Goal: Task Accomplishment & Management: Complete application form

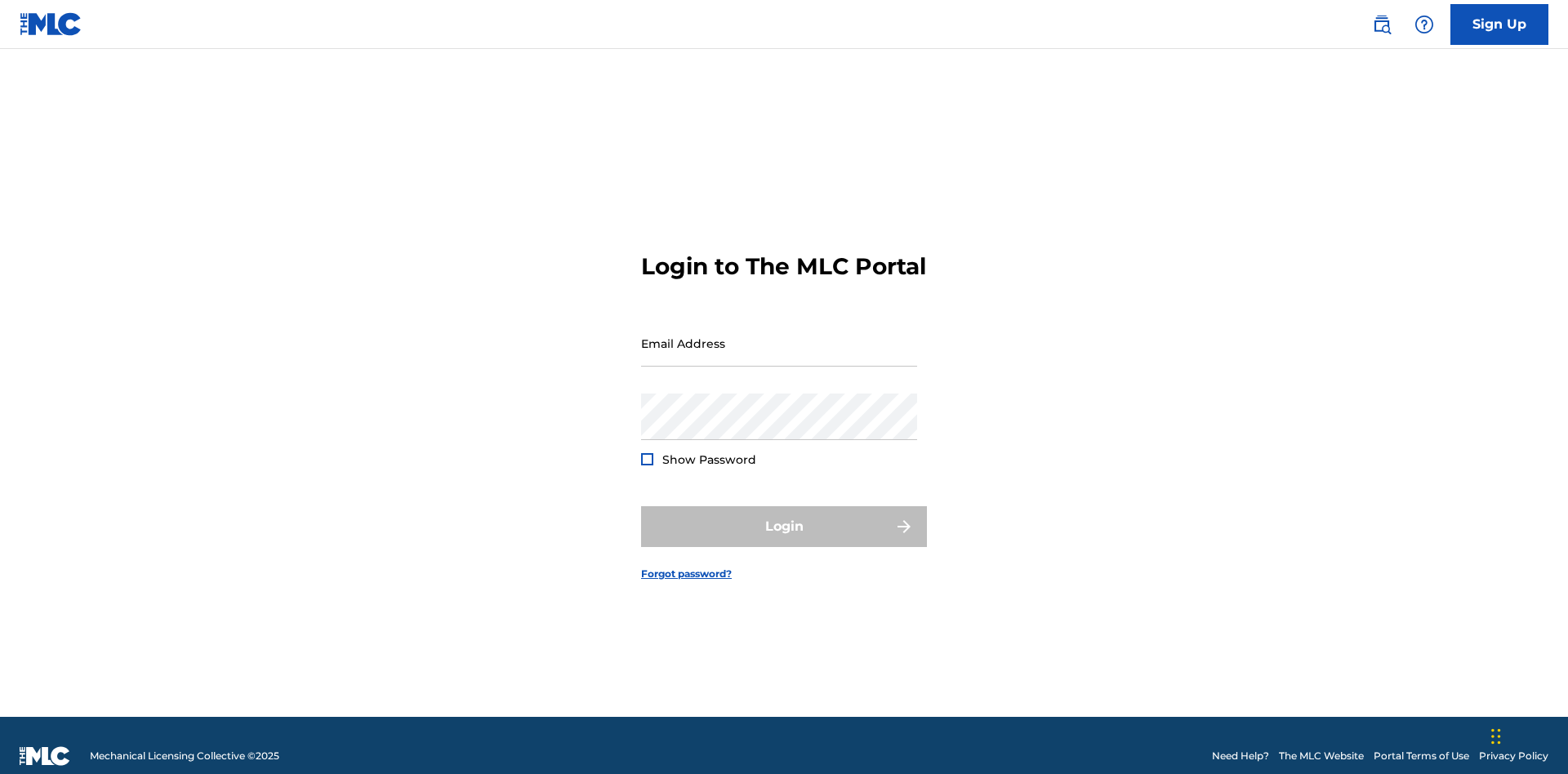
scroll to position [21, 0]
click at [1499, 23] on link "Sign Up" at bounding box center [1499, 24] width 98 height 41
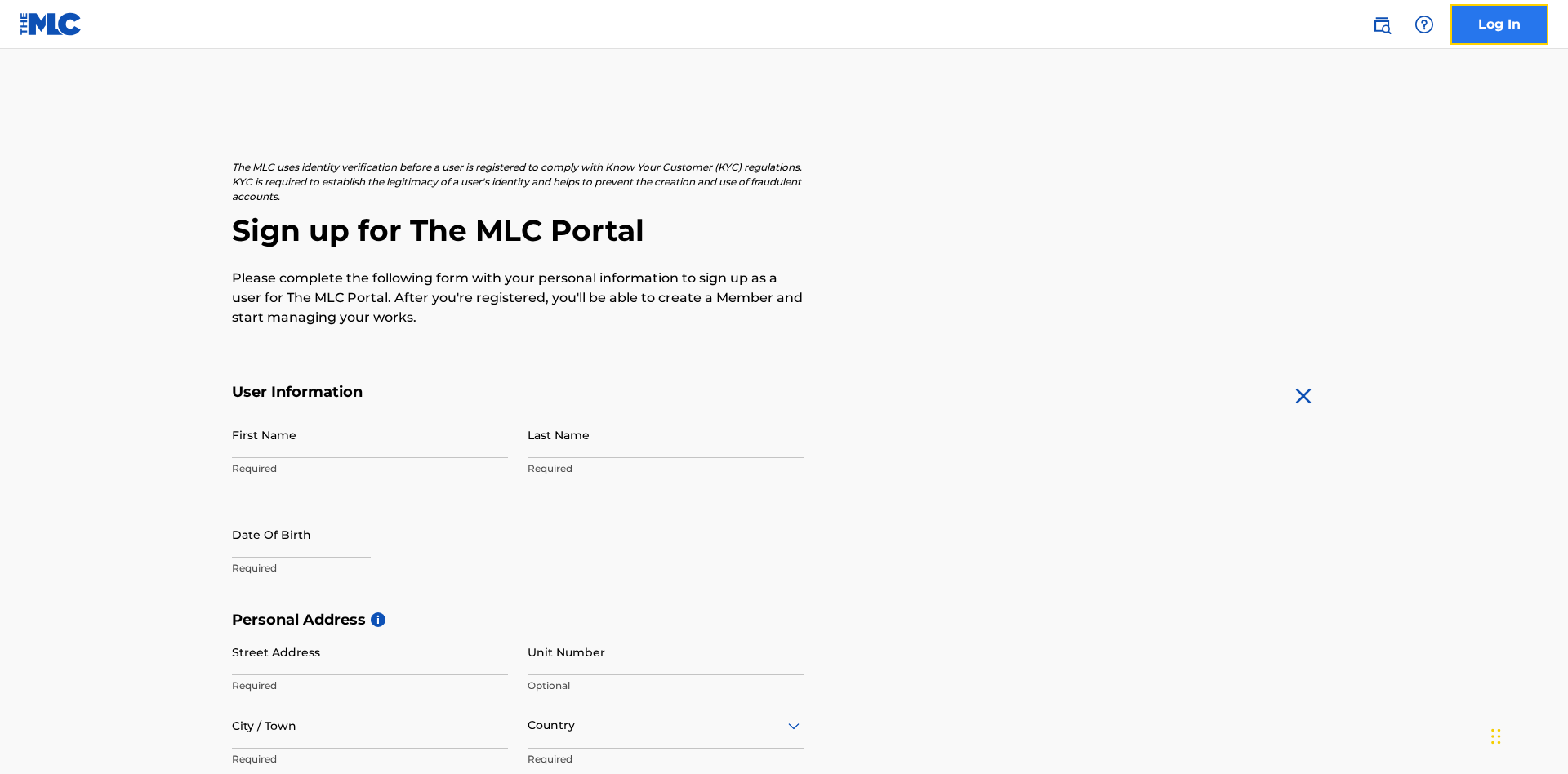
scroll to position [313, 0]
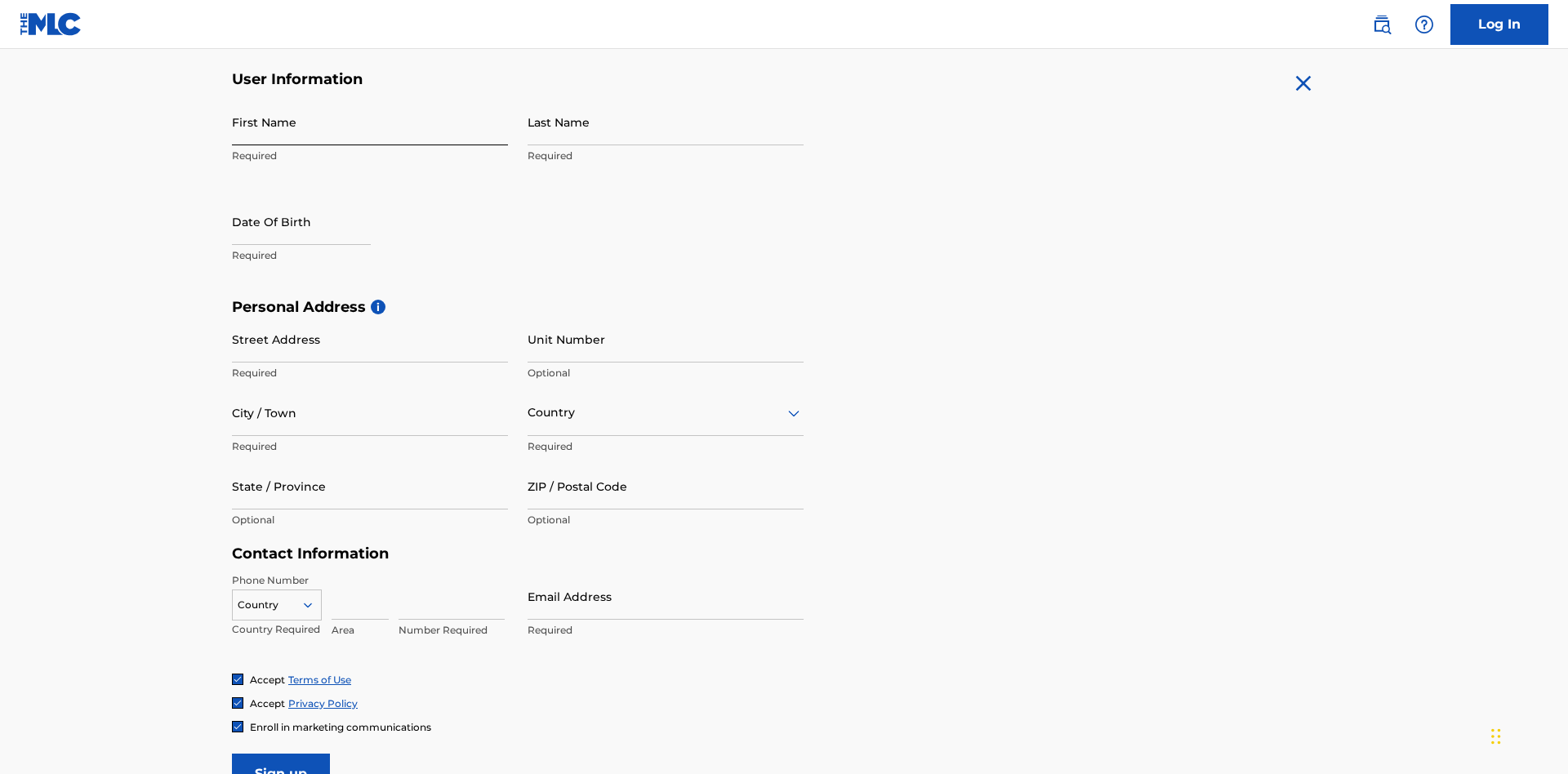
click at [369, 121] on input "First Name" at bounding box center [369, 122] width 276 height 47
type input "[PERSON_NAME]"
click at [665, 121] on input "Last Name" at bounding box center [665, 122] width 276 height 47
type input "Ribble"
click at [314, 199] on input "text" at bounding box center [301, 222] width 139 height 47
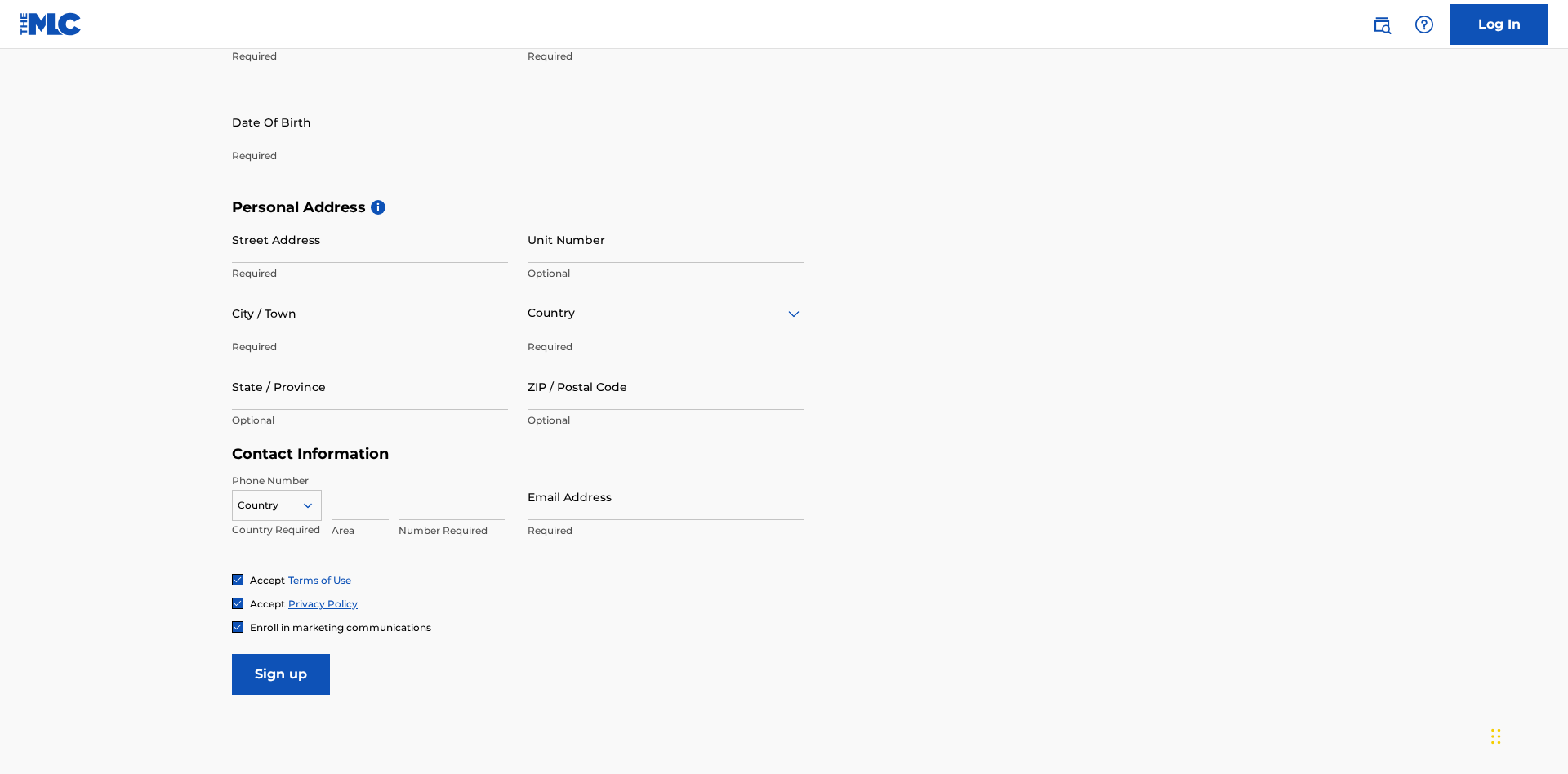
select select "8"
select select "2025"
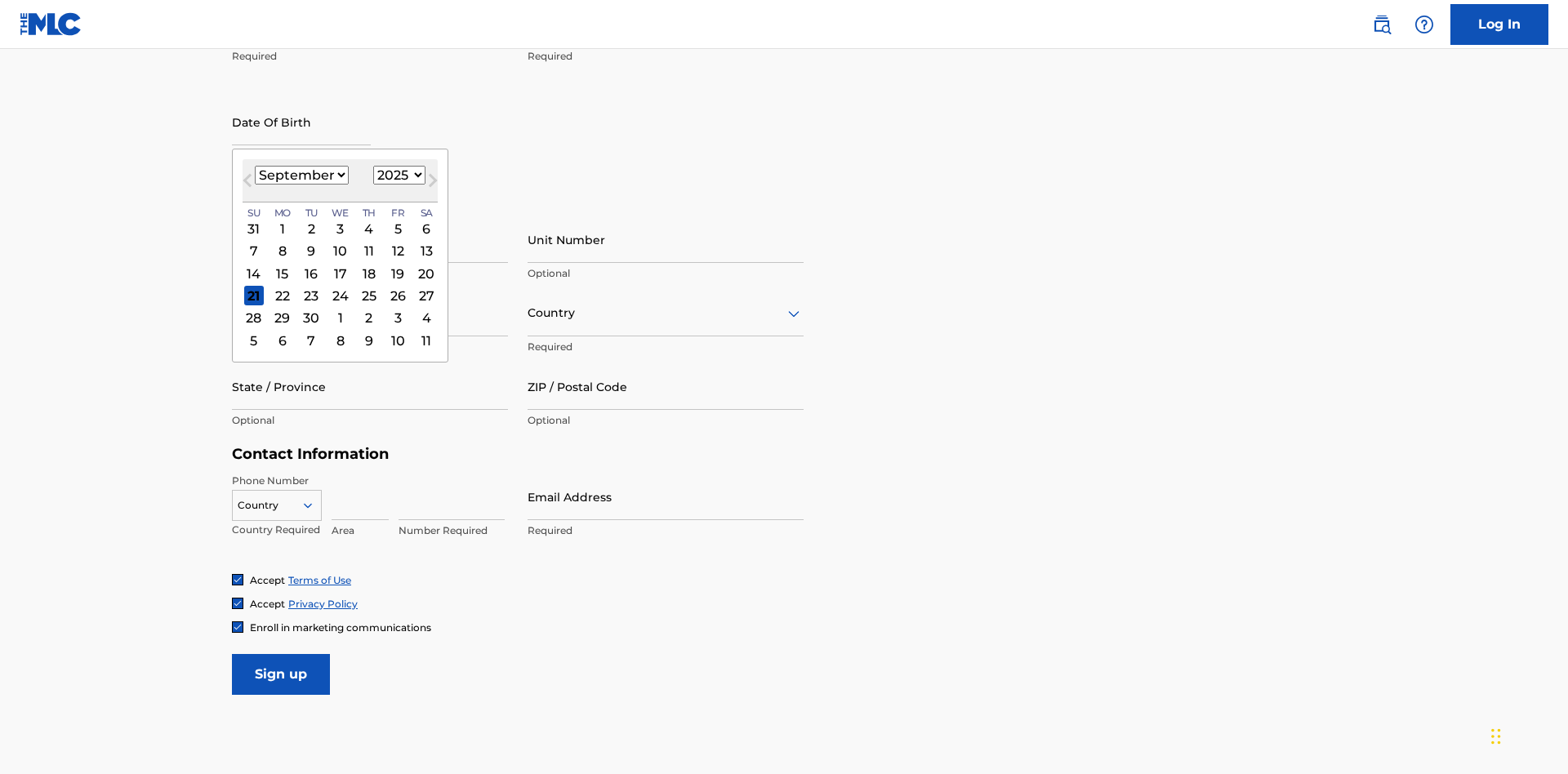
click at [301, 175] on select "January February March April May June July August September October November De…" at bounding box center [302, 175] width 94 height 18
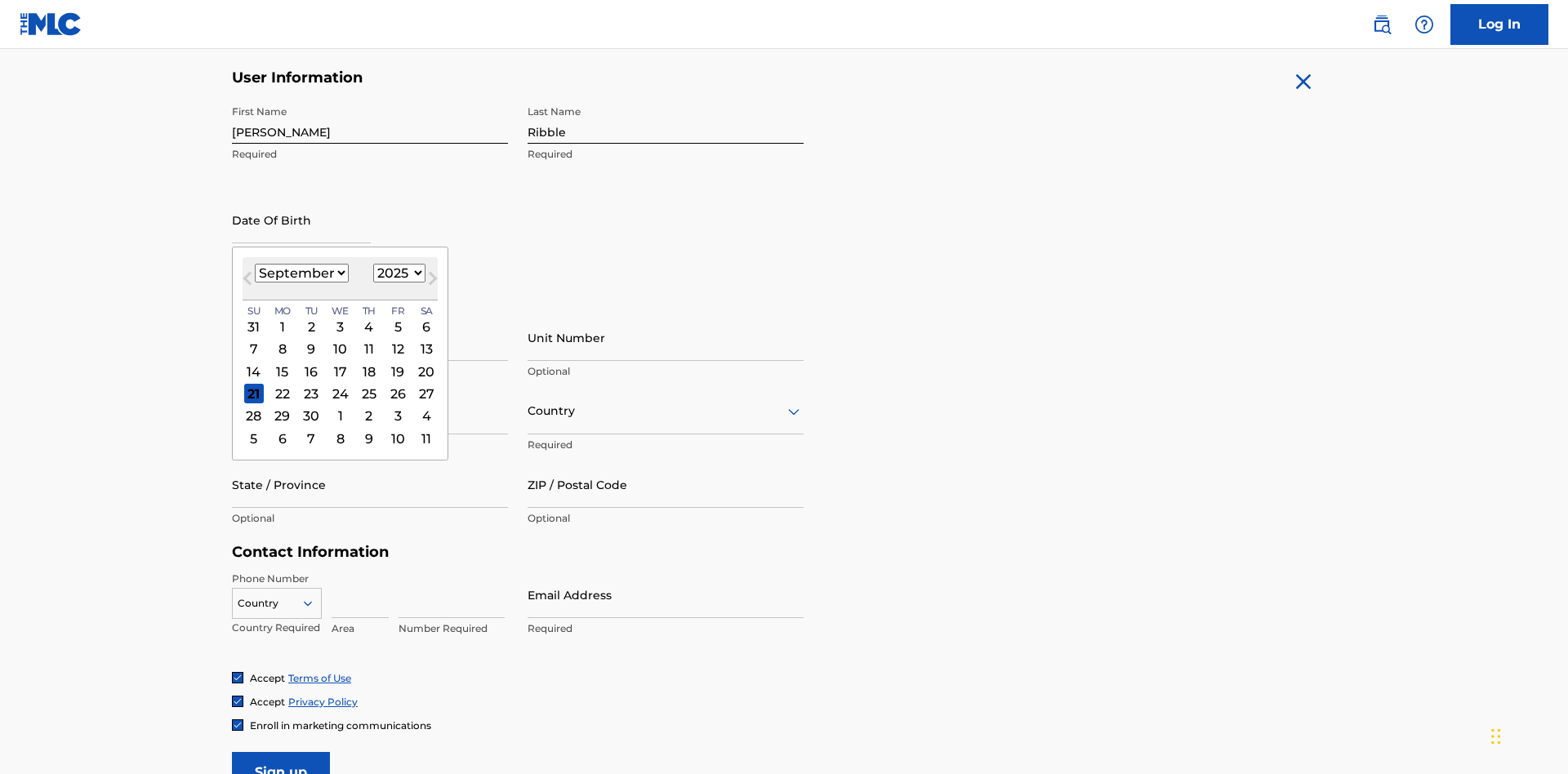
select select "0"
click at [397, 273] on select "1900 1901 1902 1903 1904 1905 1906 1907 1908 1909 1910 1911 1912 1913 1914 1915…" at bounding box center [400, 273] width 52 height 18
select select "1985"
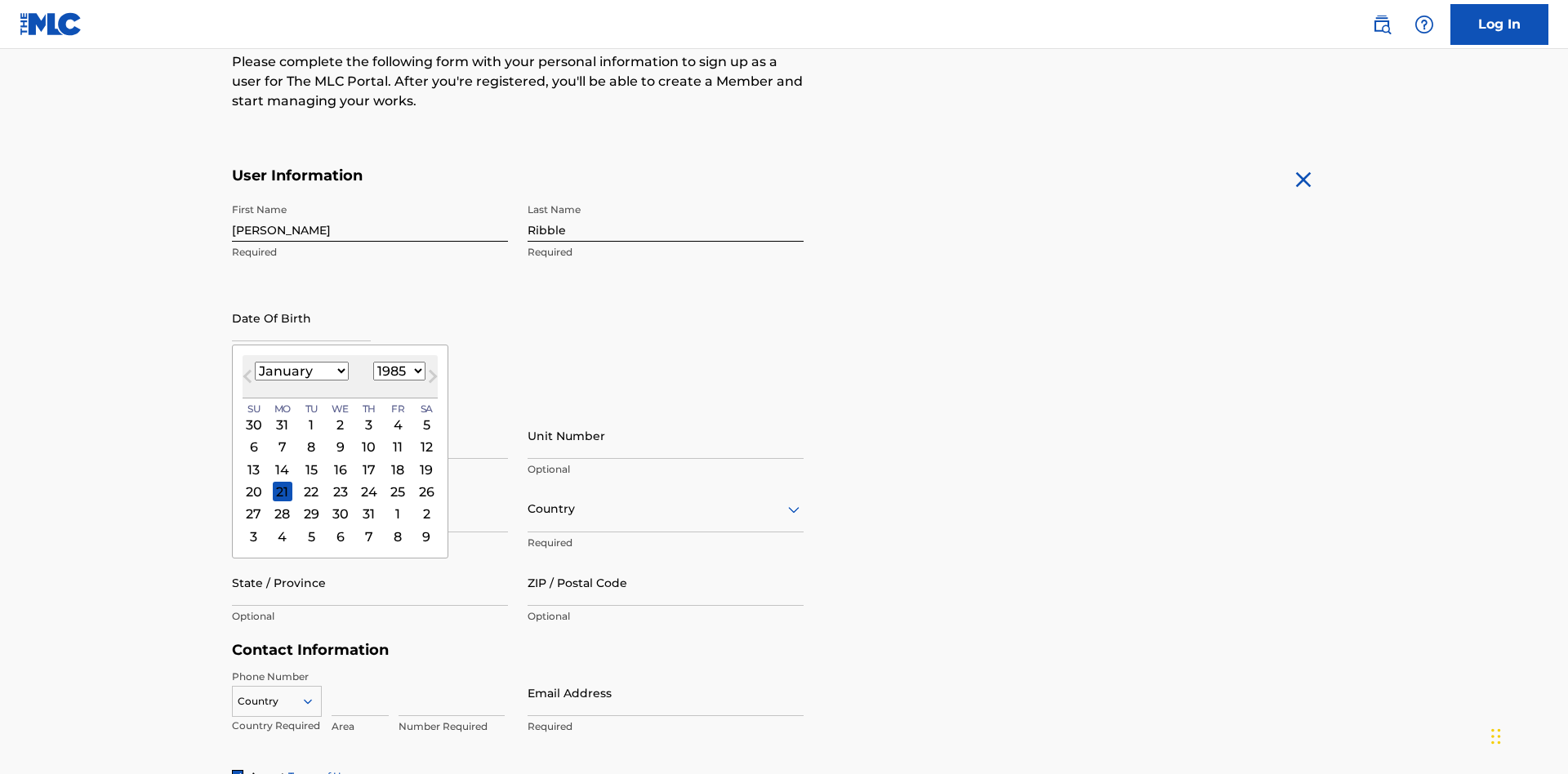
click at [397, 371] on select "1900 1901 1902 1903 1904 1905 1906 1907 1908 1909 1910 1911 1912 1913 1914 1915…" at bounding box center [400, 371] width 52 height 18
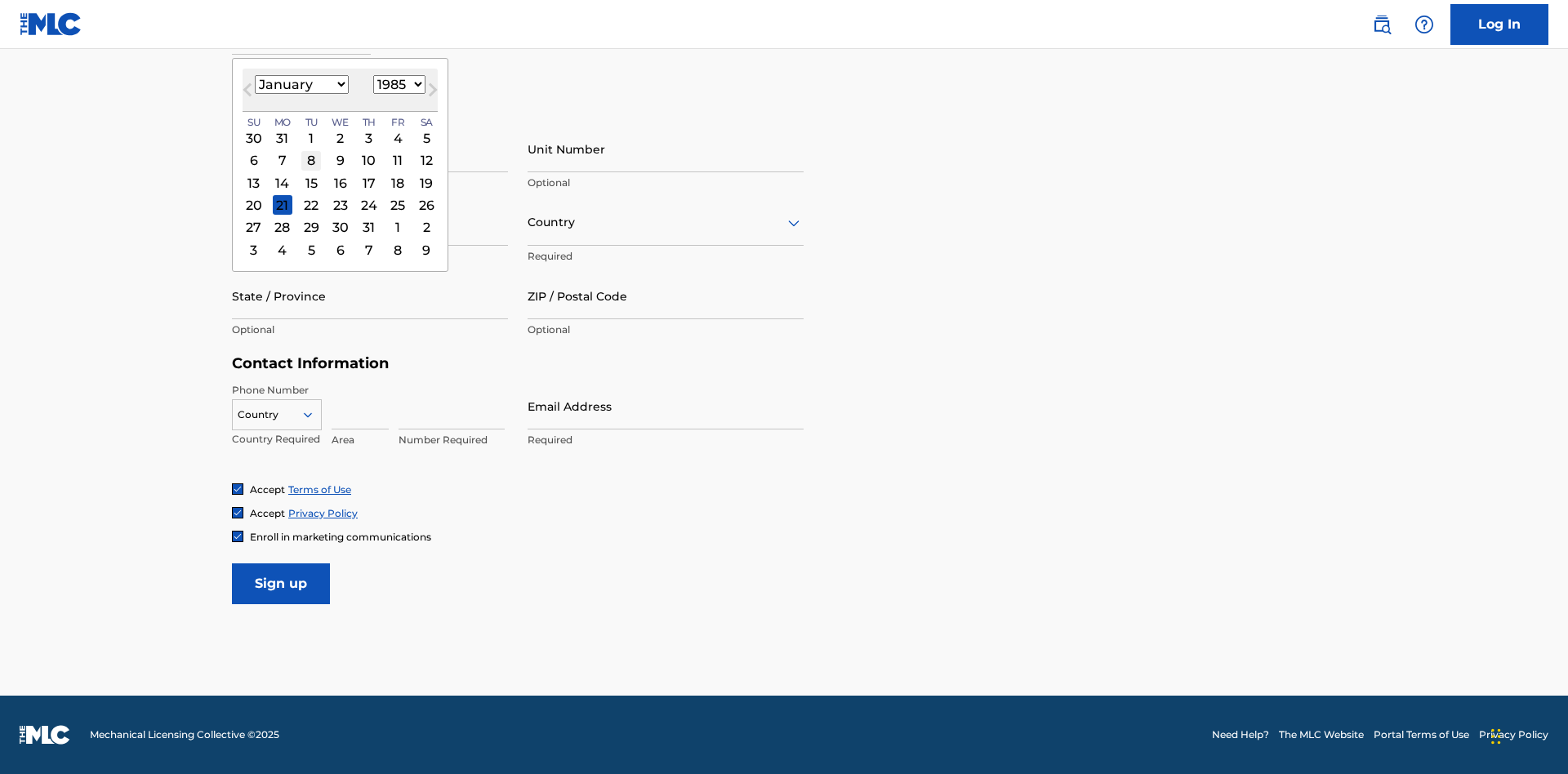
click at [310, 160] on div "8" at bounding box center [311, 161] width 19 height 19
type input "January 8 1985"
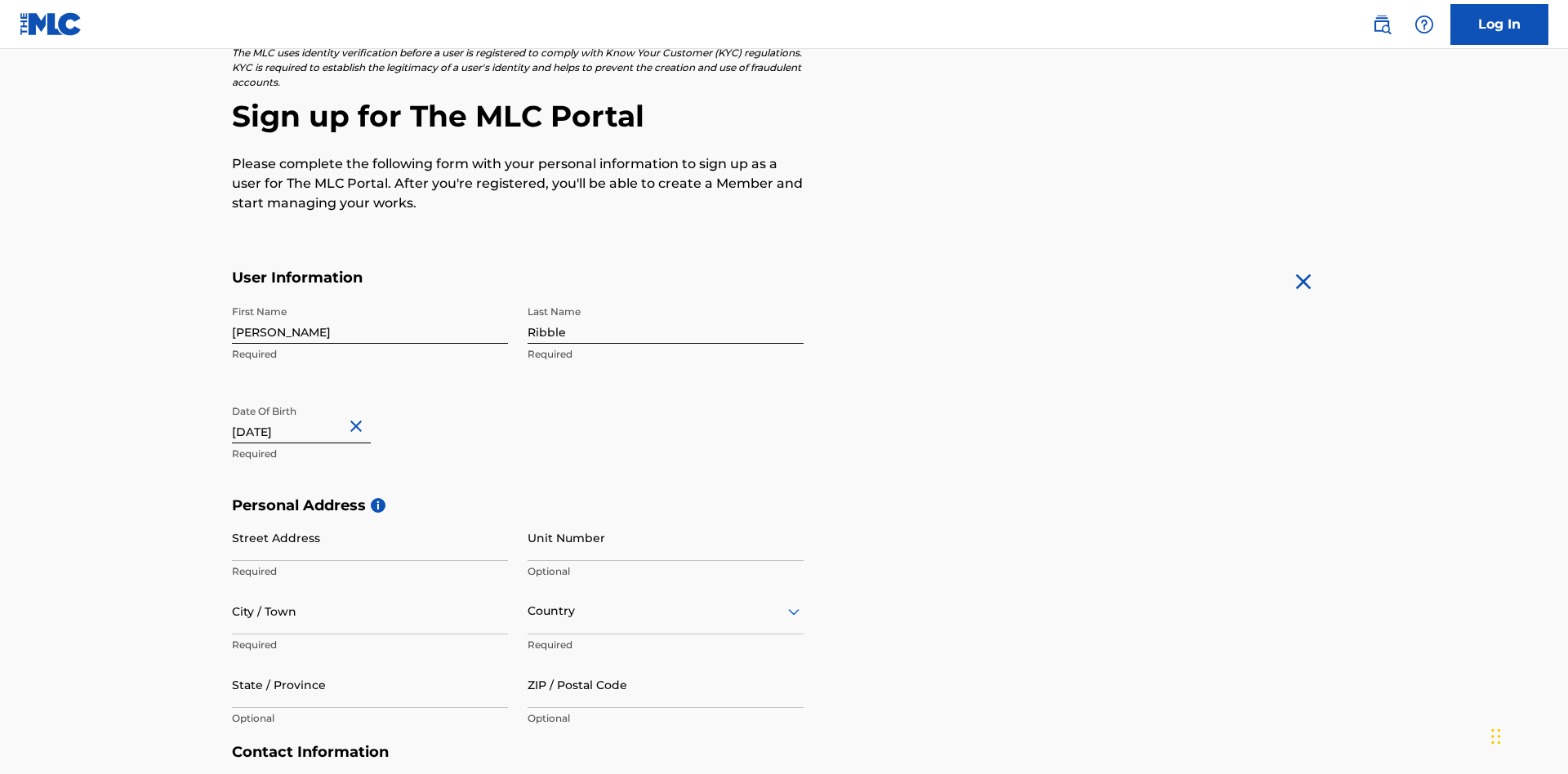
scroll to position [503, 0]
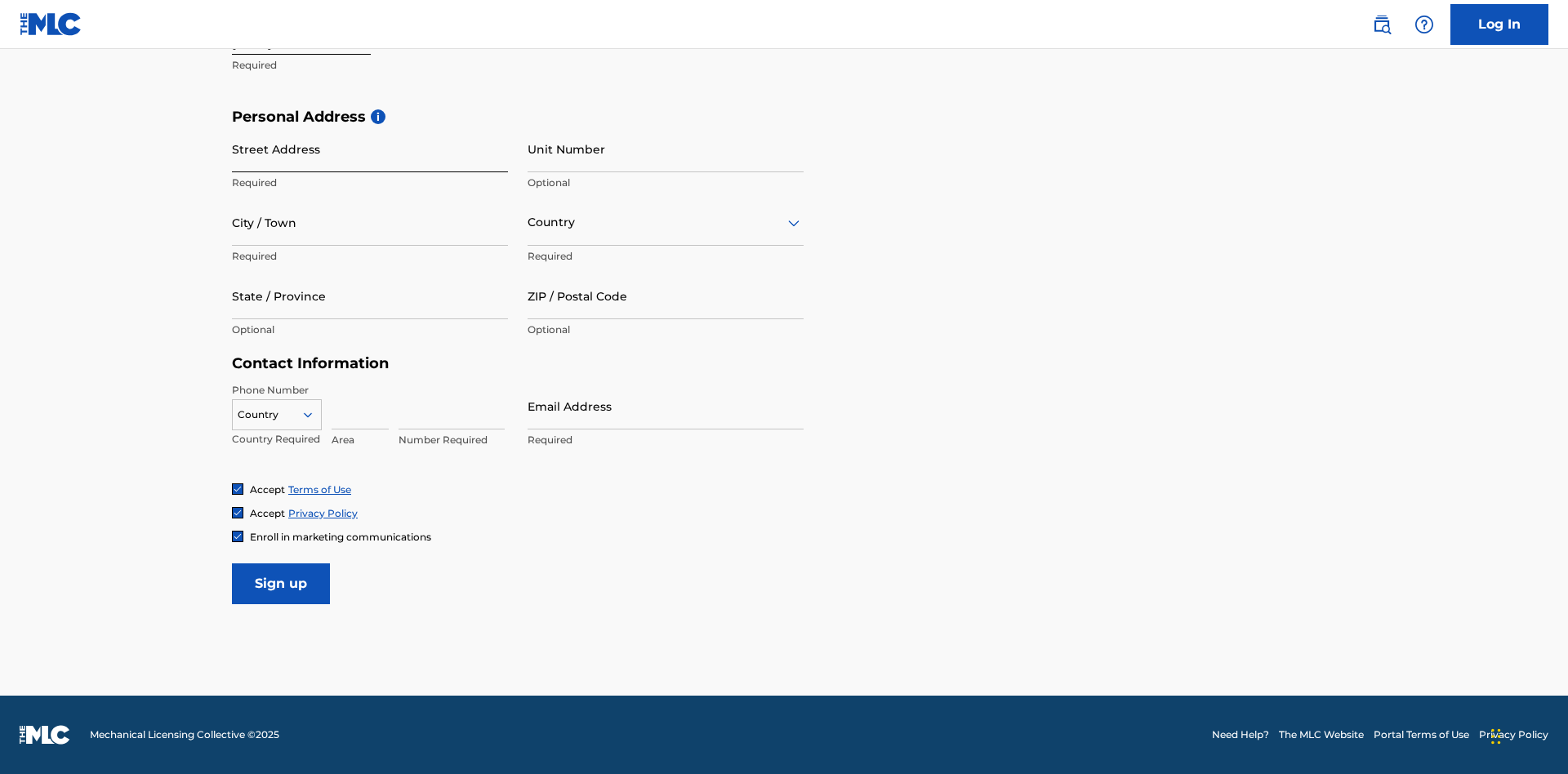
click at [369, 148] on input "Street Address" at bounding box center [369, 149] width 276 height 47
type input "9909 Elks Run Rd"
click at [369, 222] on input "City / Town" at bounding box center [369, 222] width 276 height 47
type input "Roseville"
click at [528, 222] on input "text" at bounding box center [528, 223] width 3 height 17
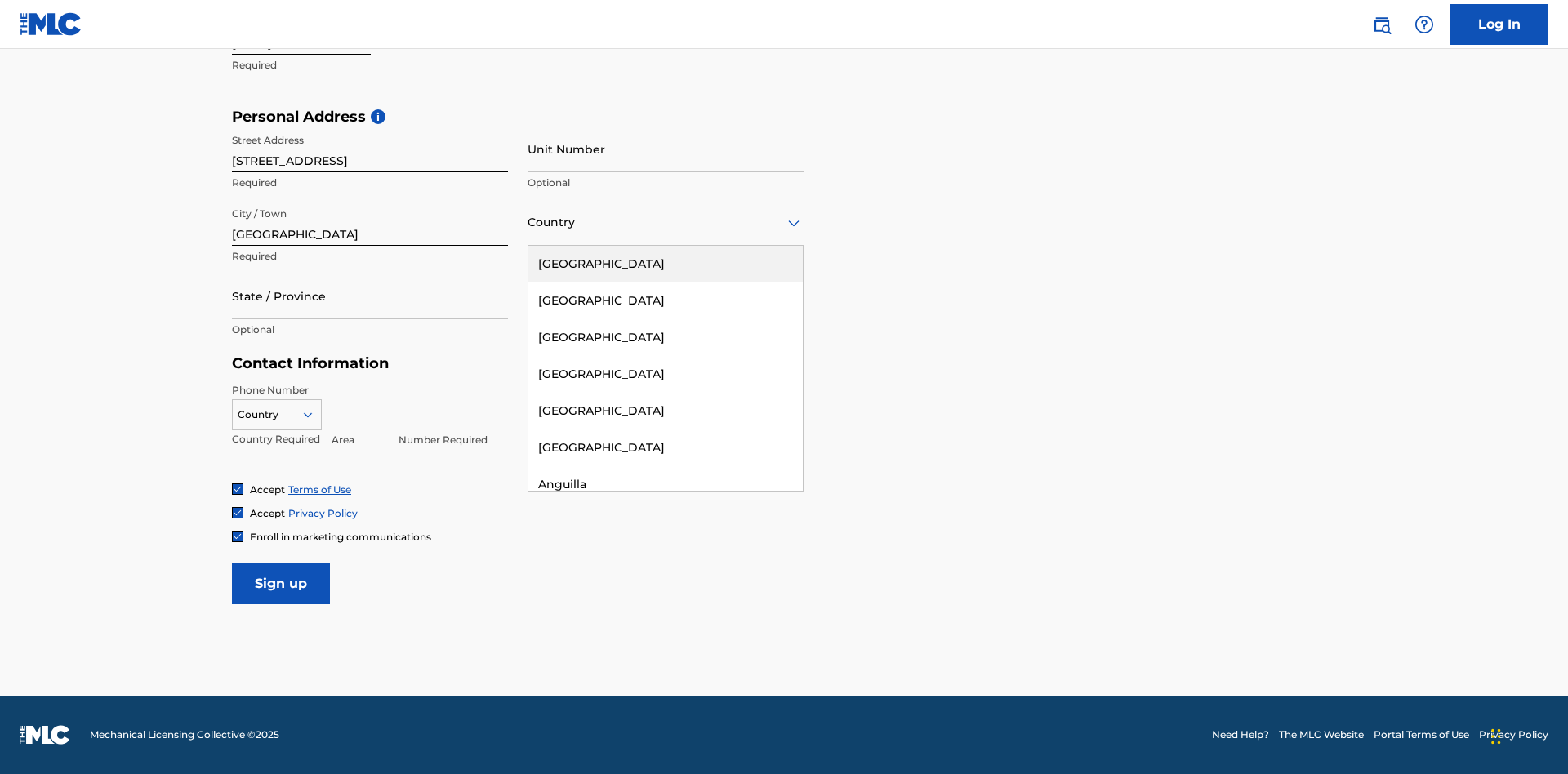
click at [665, 264] on div "United States" at bounding box center [665, 264] width 274 height 37
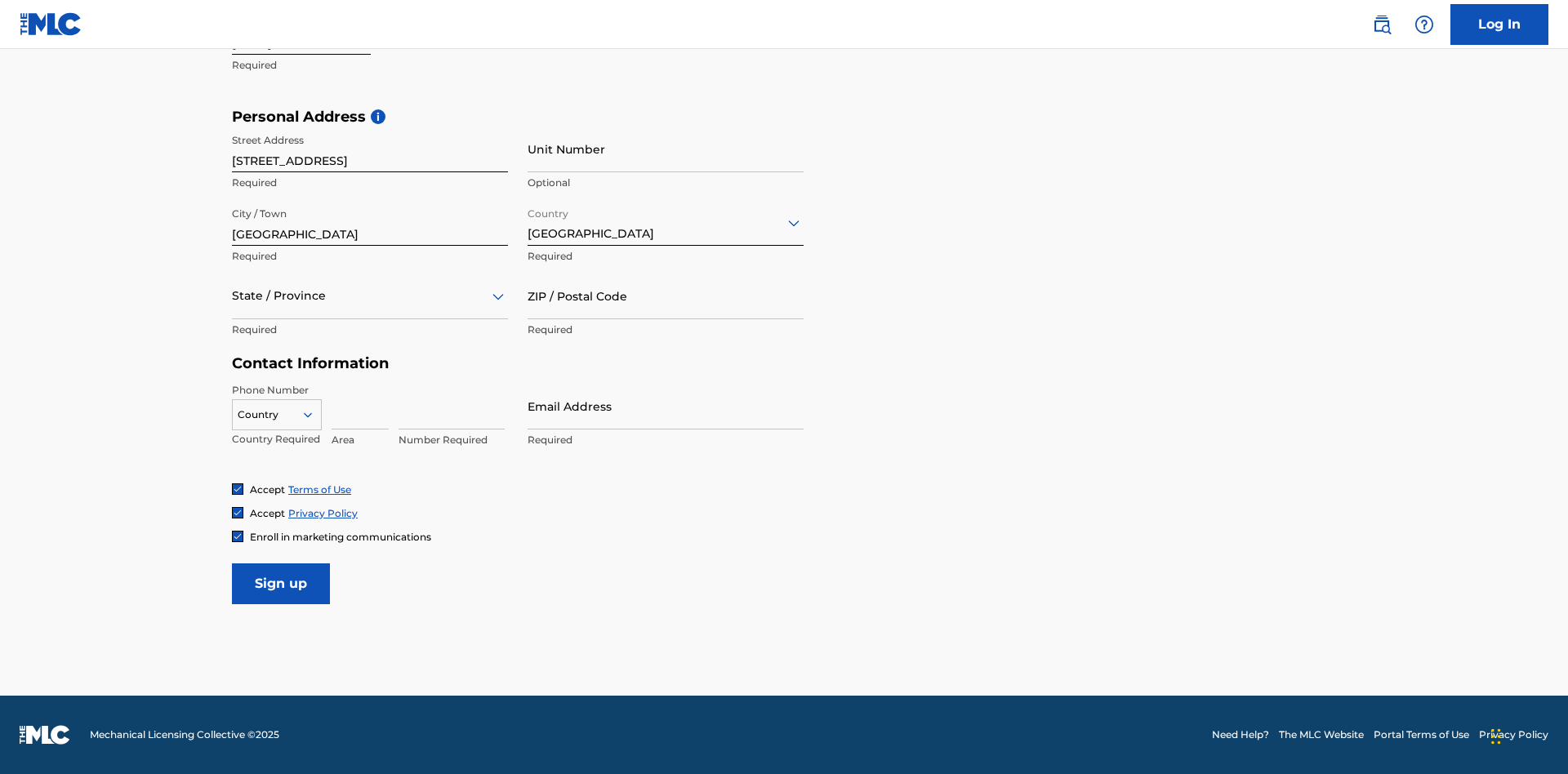
click at [369, 296] on div at bounding box center [369, 296] width 276 height 20
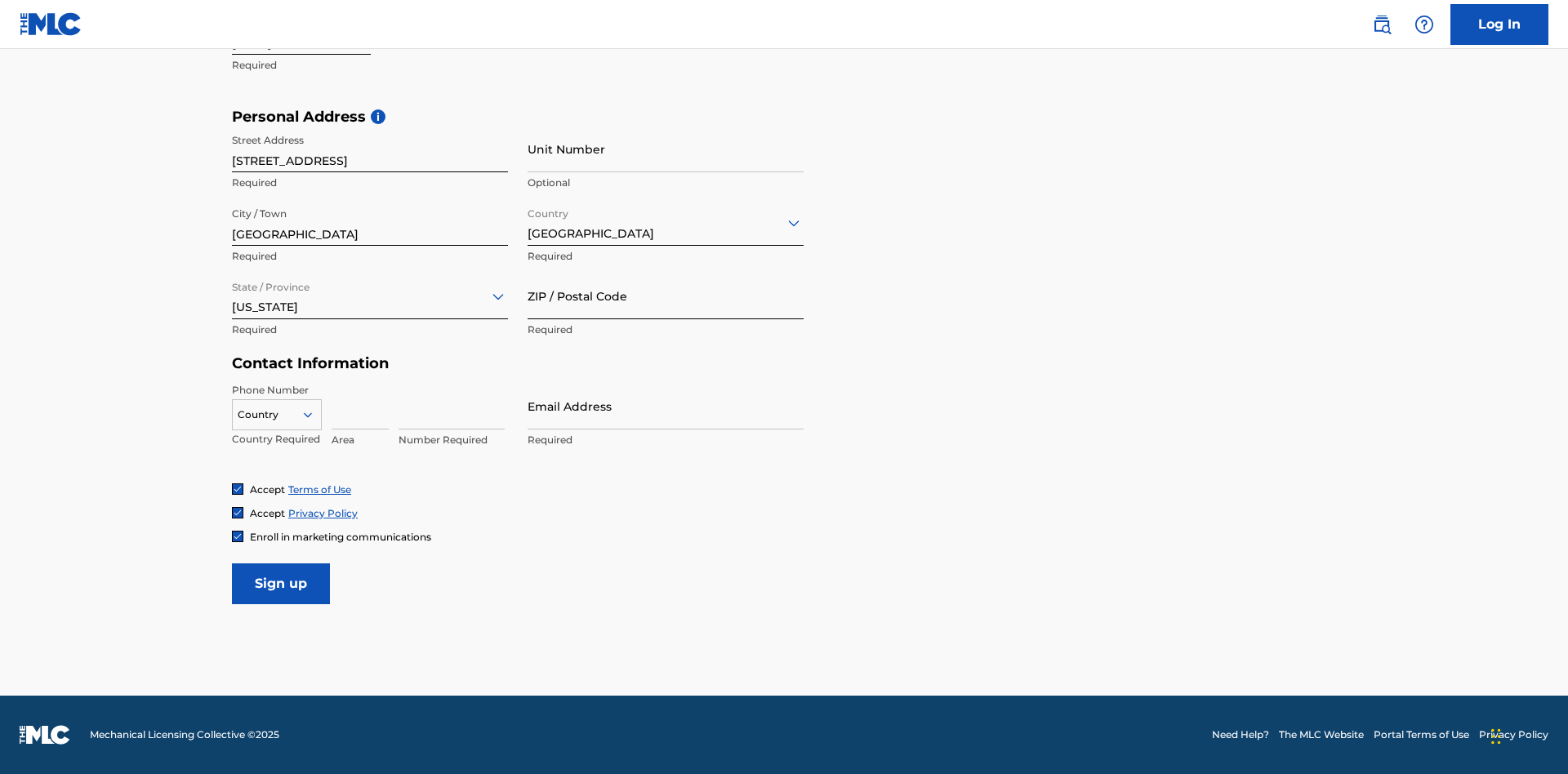
click at [665, 296] on input "ZIP / Postal Code" at bounding box center [665, 296] width 276 height 47
type input "43777"
click at [314, 414] on icon at bounding box center [307, 414] width 15 height 15
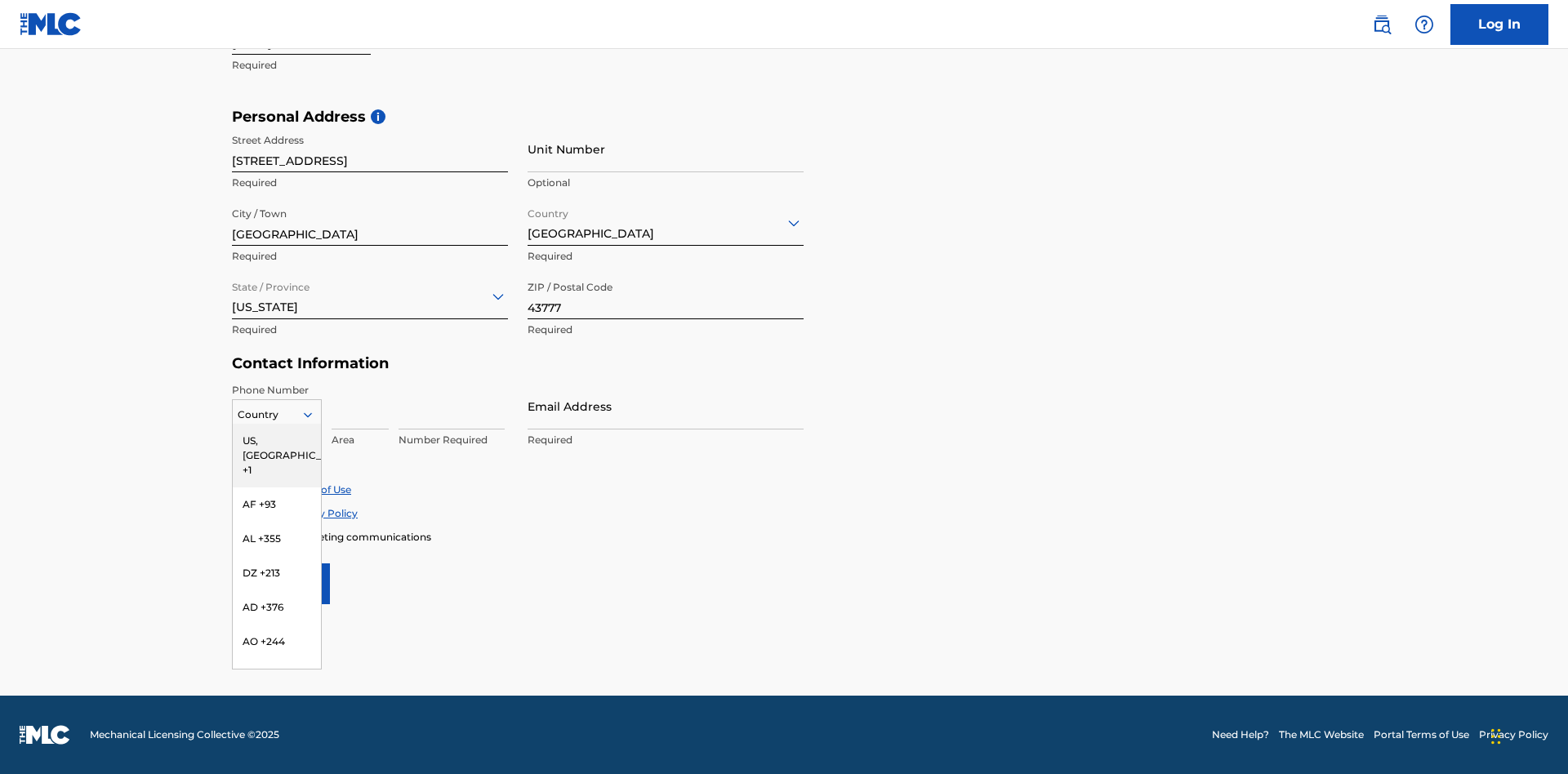
click at [276, 440] on div "US, CA +1" at bounding box center [276, 456] width 88 height 64
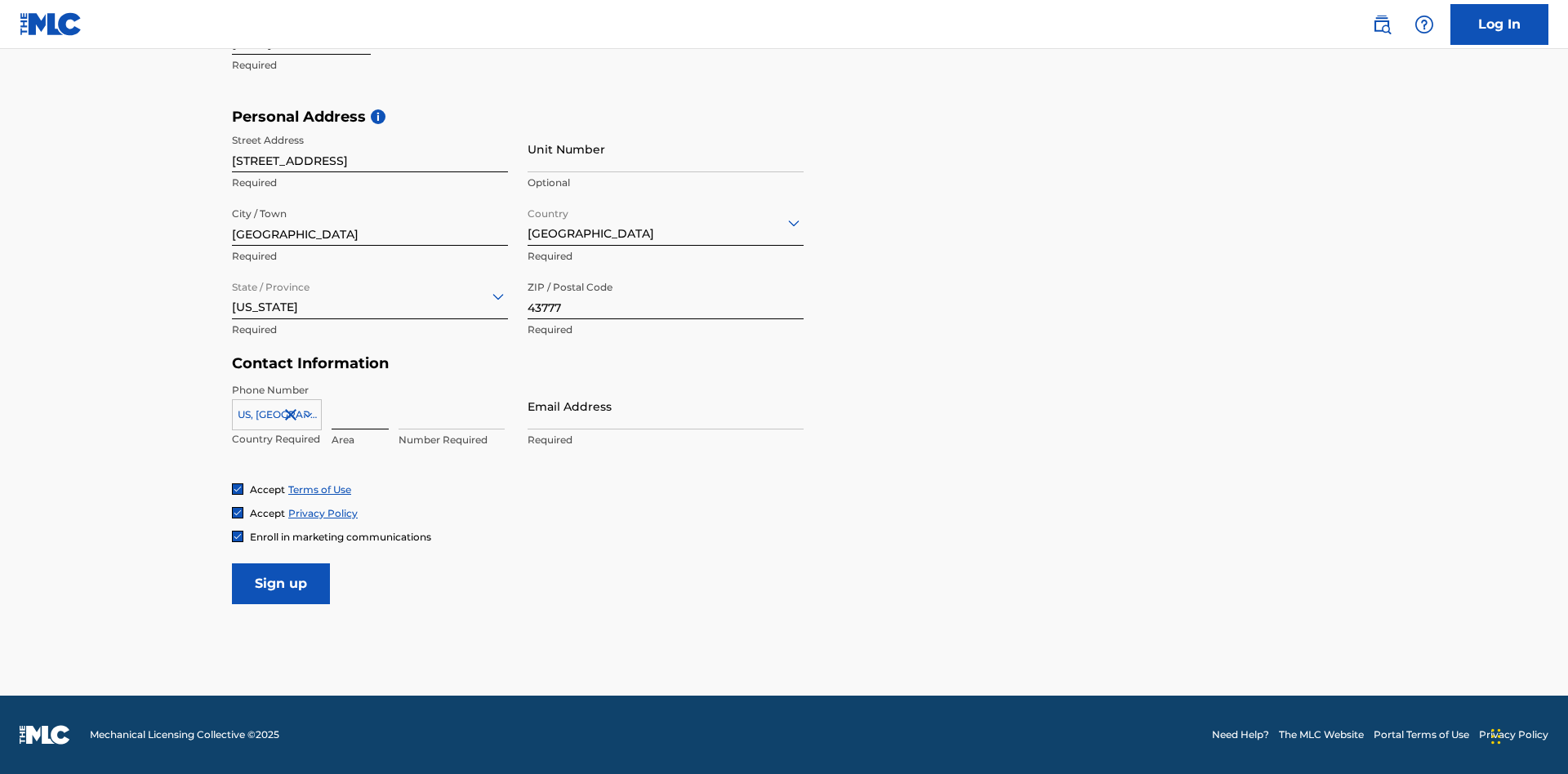
click at [360, 406] on input at bounding box center [360, 406] width 57 height 47
type input "740"
click at [452, 406] on input at bounding box center [451, 406] width 106 height 47
type input "8086351"
click at [665, 406] on input "Email Address" at bounding box center [665, 406] width 276 height 47
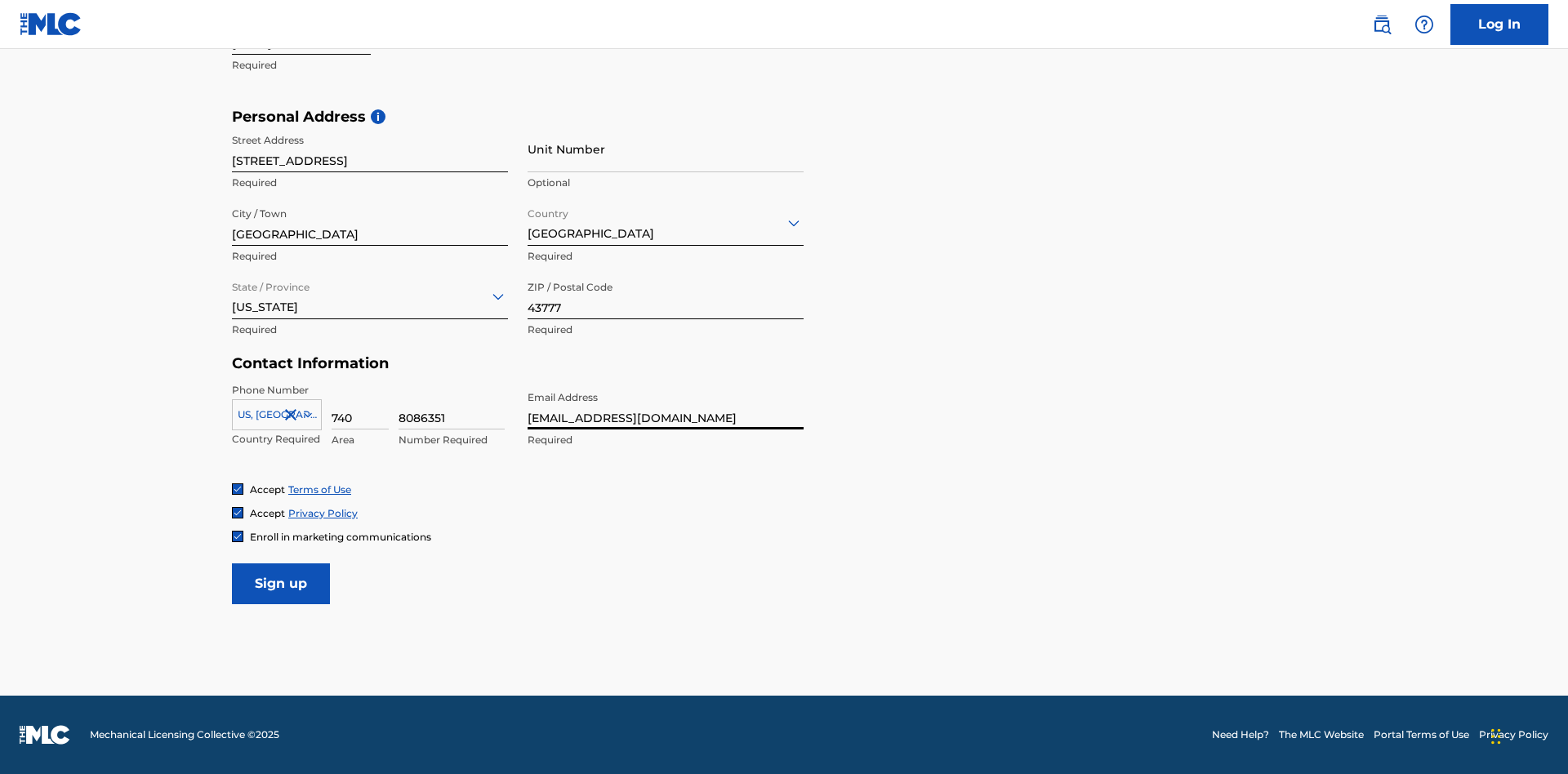
scroll to position [0, 39]
type input "c5b24f96-0236-46e2-b253-7ccfe9b9ffad@mailslurp.biz"
click at [281, 583] on input "Sign up" at bounding box center [280, 584] width 98 height 41
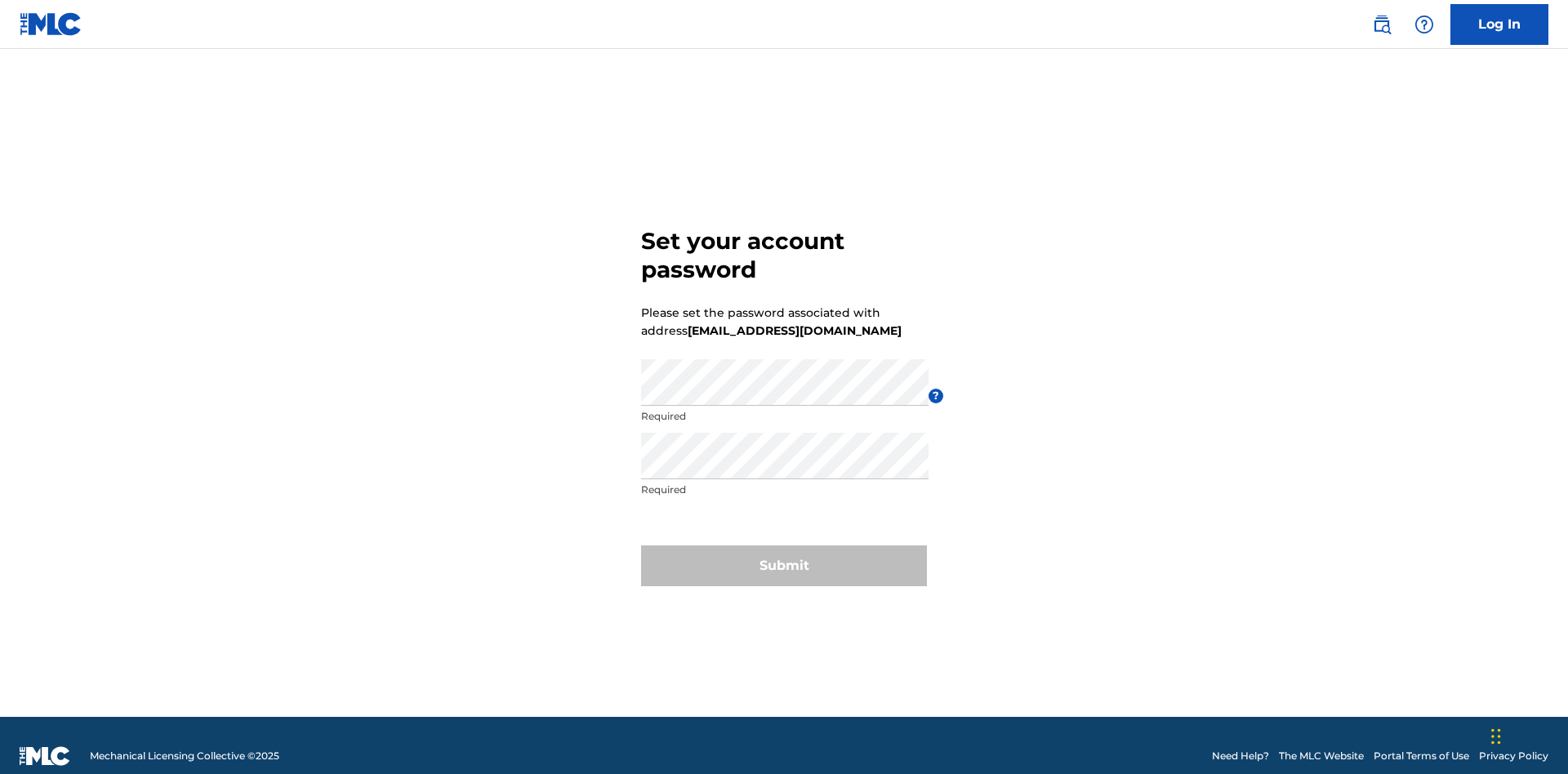
scroll to position [21, 0]
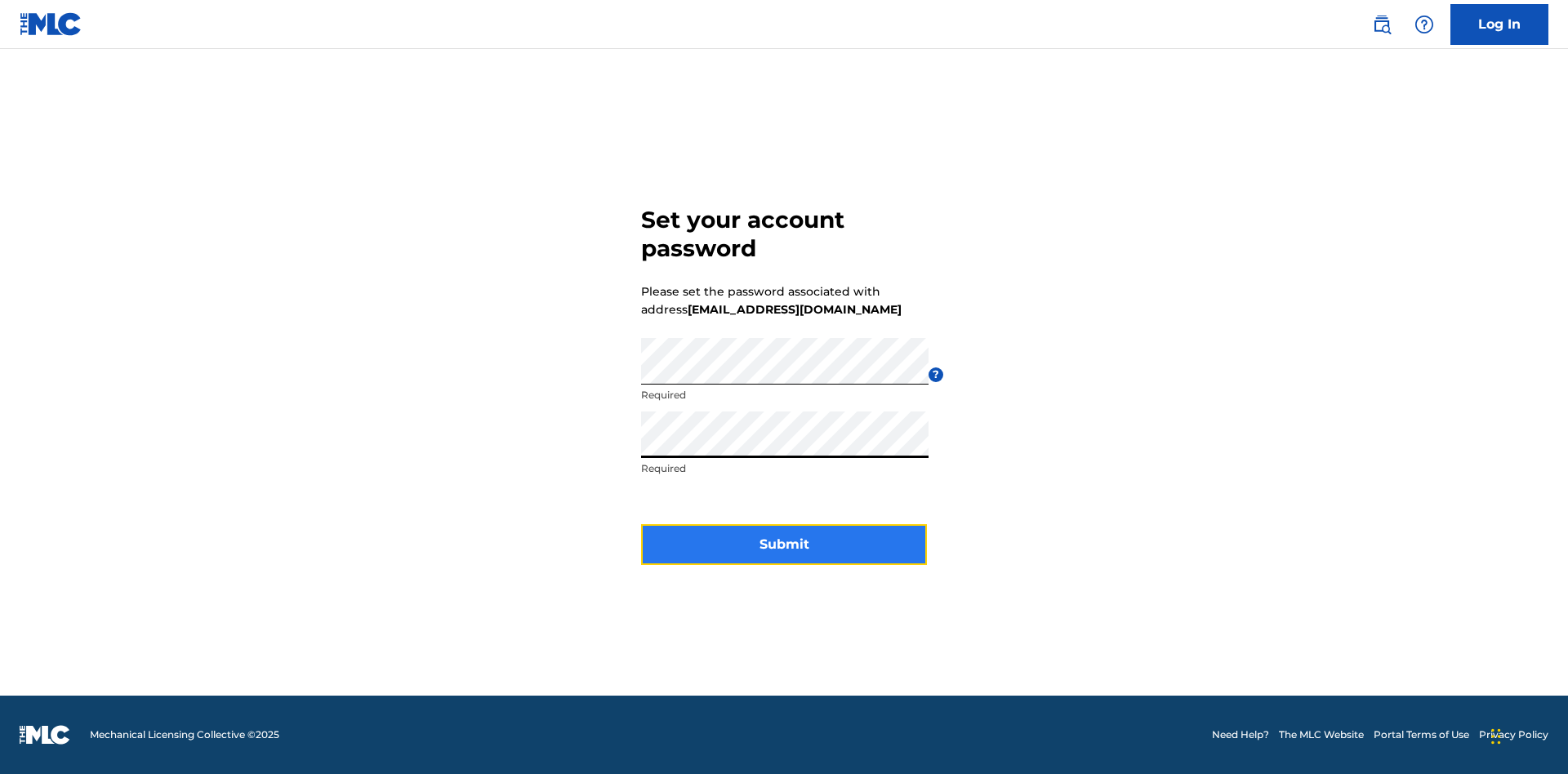
click at [784, 555] on button "Submit" at bounding box center [784, 545] width 286 height 41
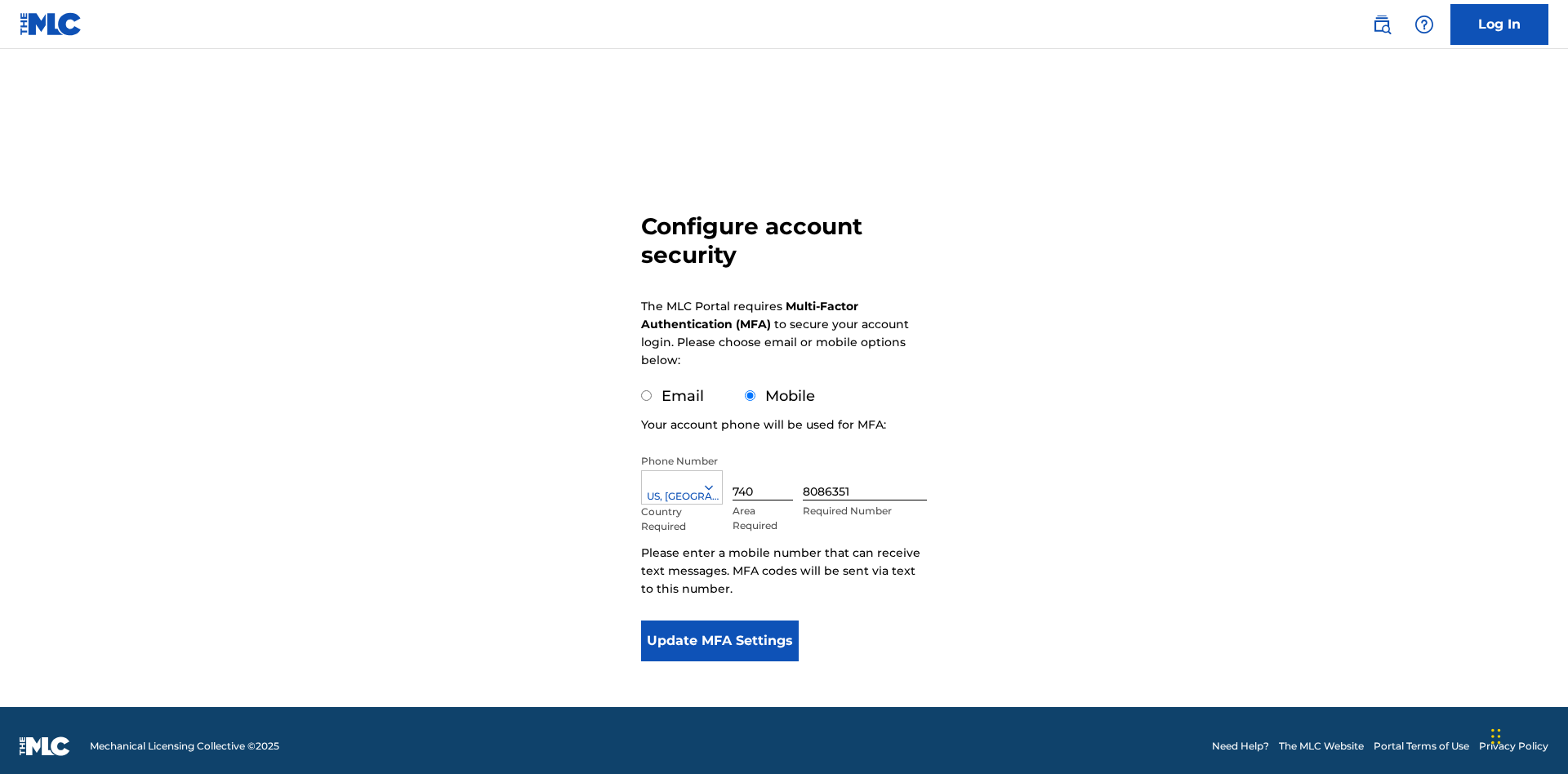
scroll to position [16, 0]
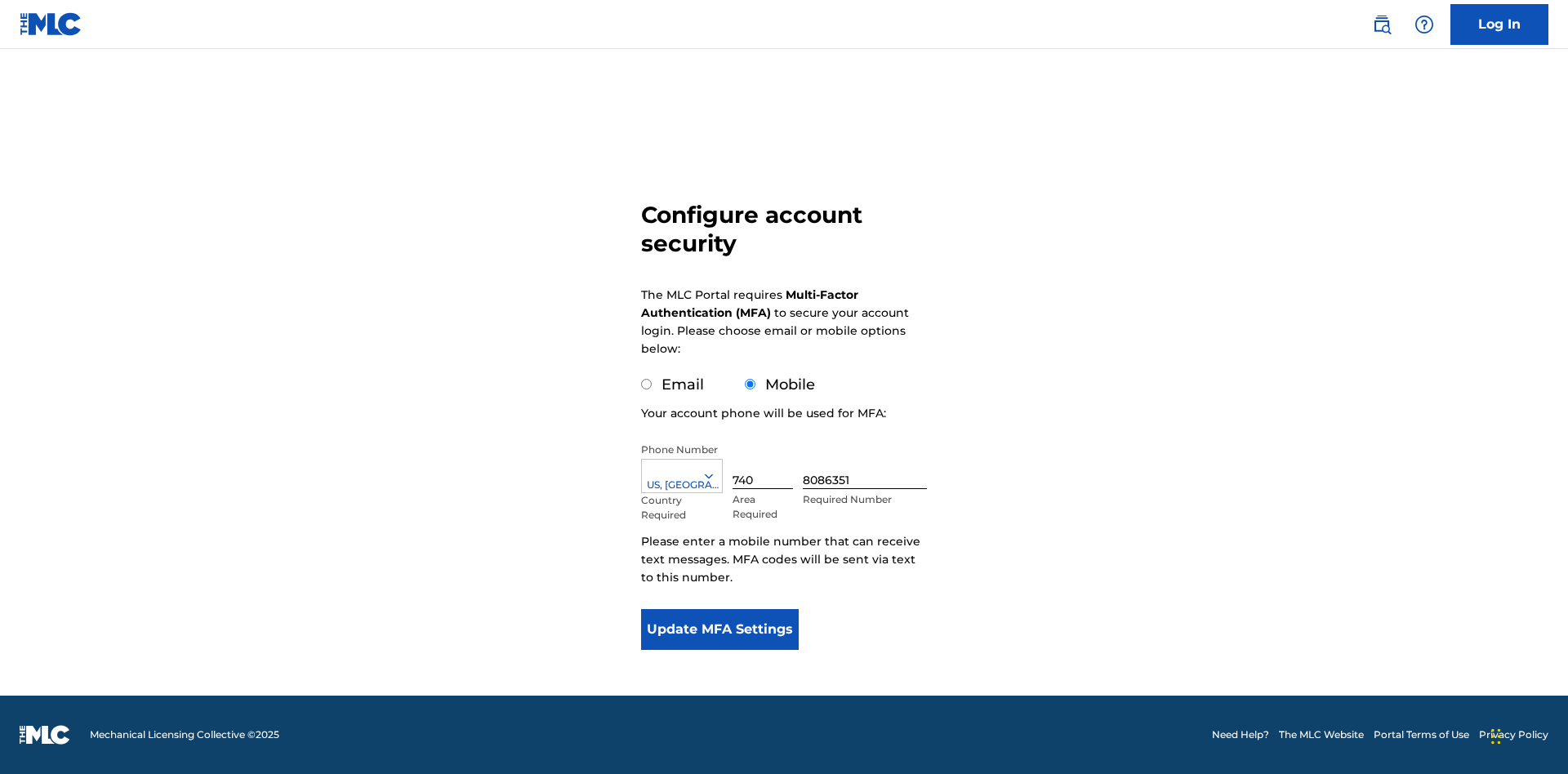
click at [647, 385] on input "Email" at bounding box center [646, 384] width 11 height 11
radio input "true"
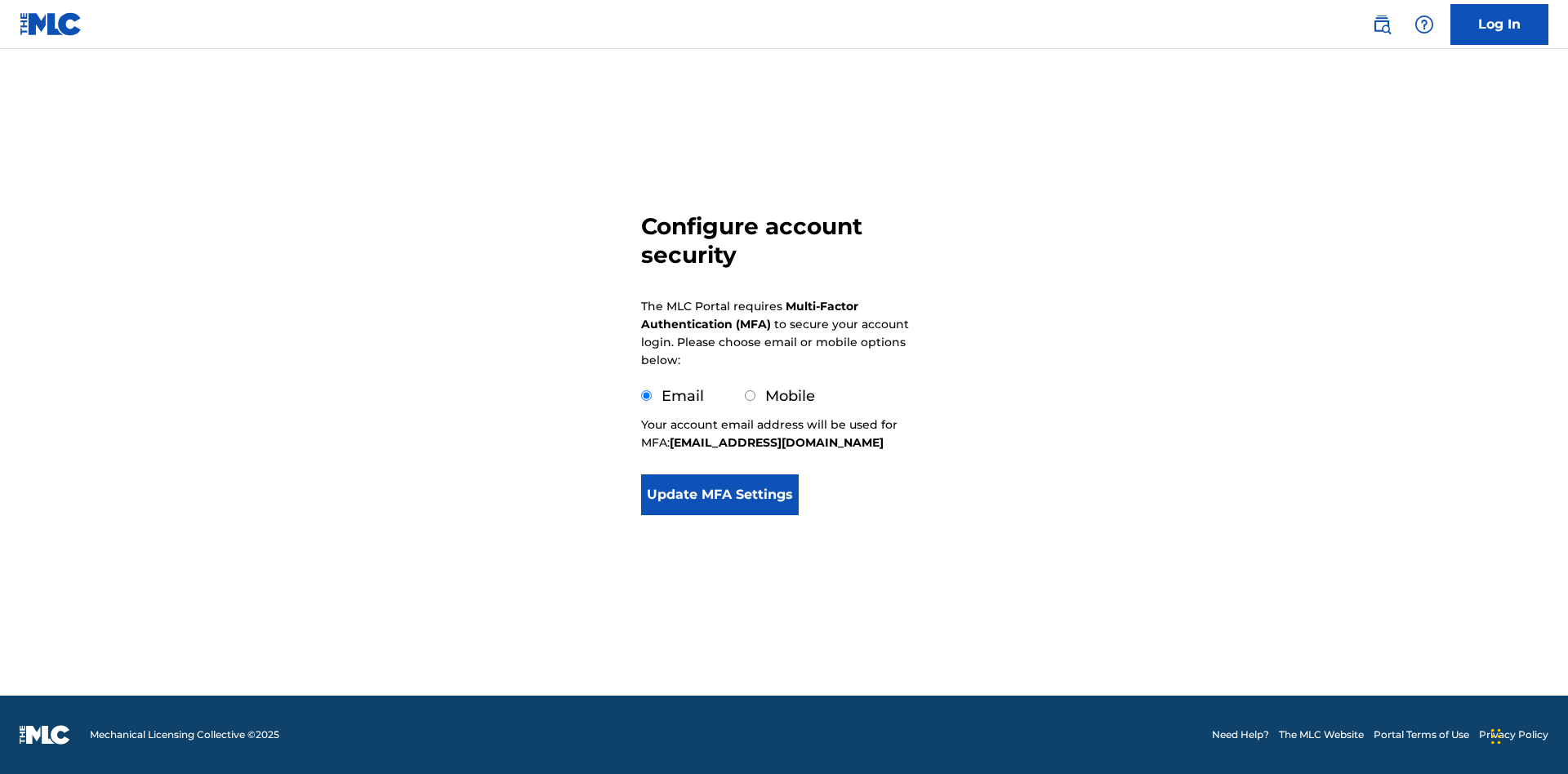
scroll to position [0, 0]
click at [720, 515] on button "Update MFA Settings" at bounding box center [720, 495] width 158 height 41
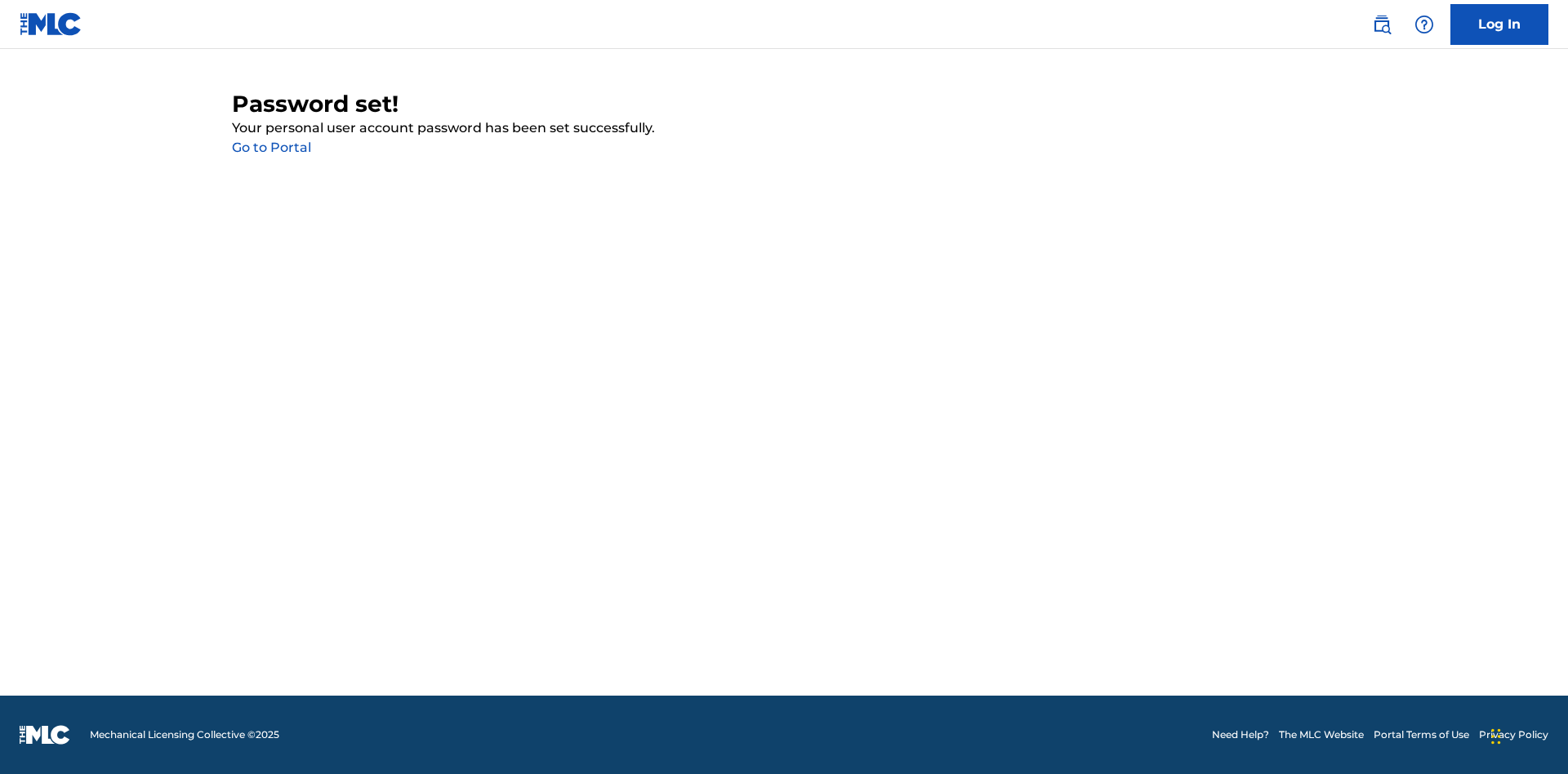
click at [272, 147] on link "Go to Portal" at bounding box center [272, 147] width 80 height 16
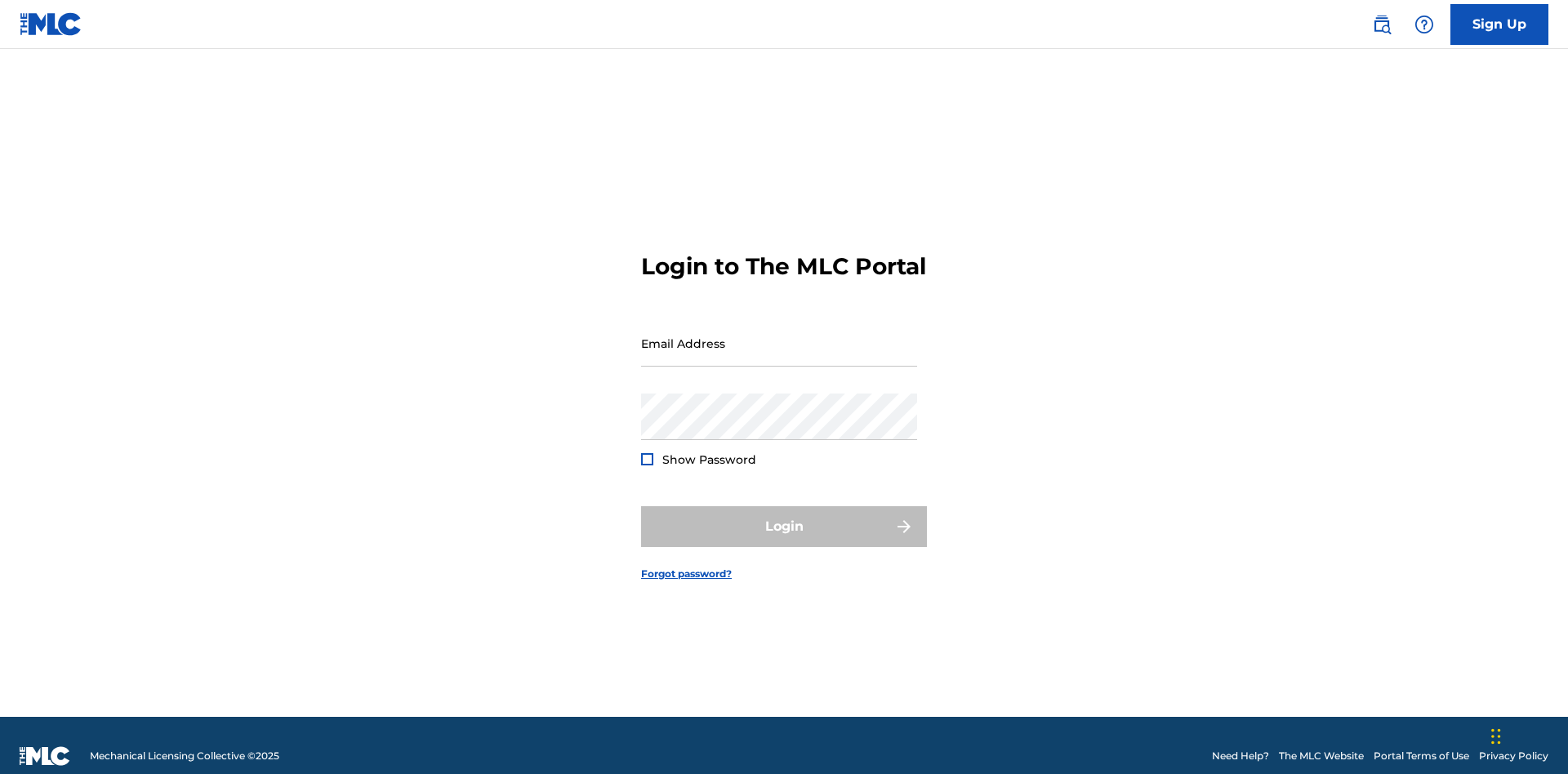
scroll to position [21, 0]
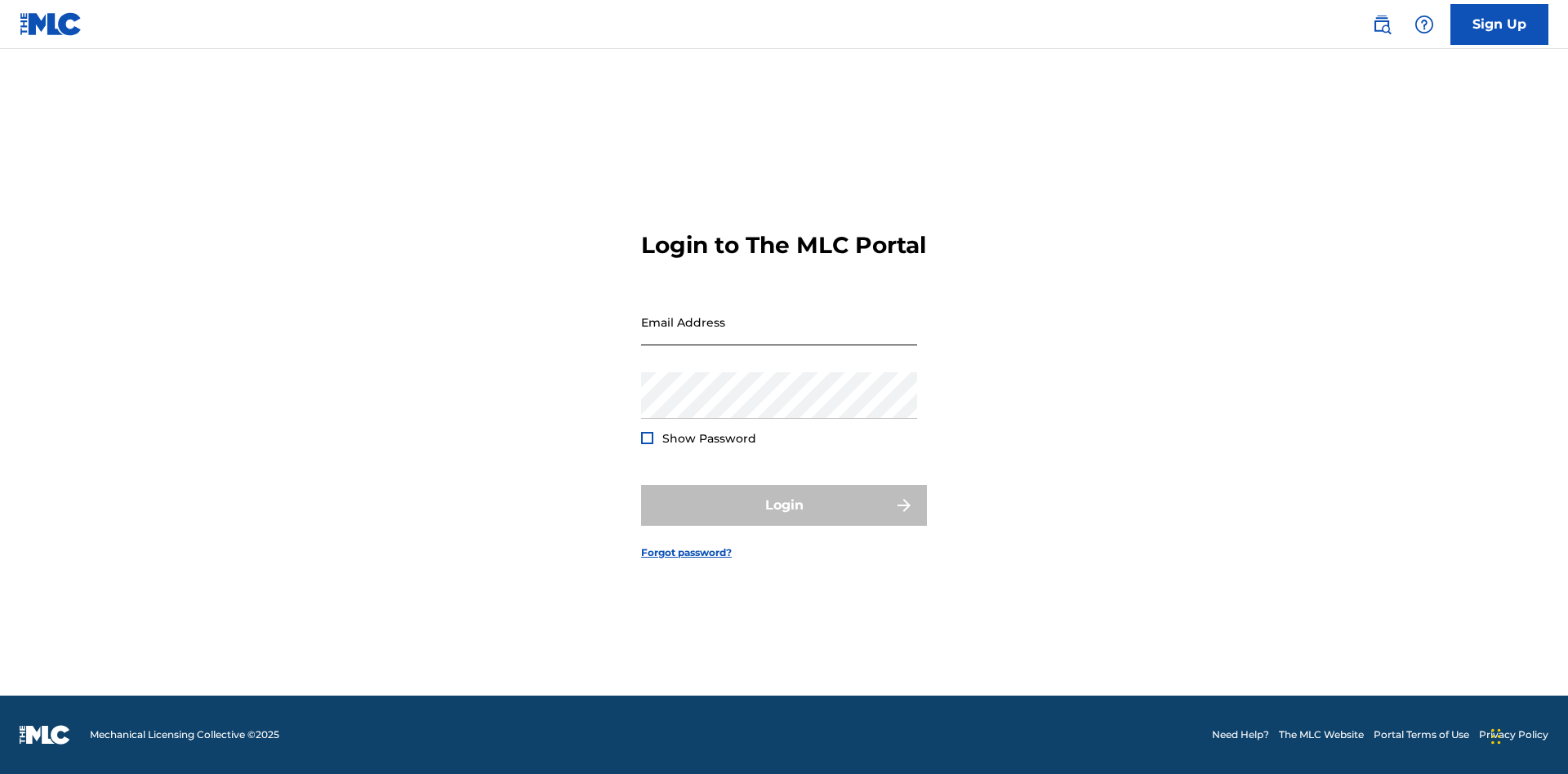
click at [779, 336] on input "Email Address" at bounding box center [779, 322] width 276 height 47
type input "c5b24f96-0236-46e2-b253-7ccfe9b9ffad@mailslurp.biz"
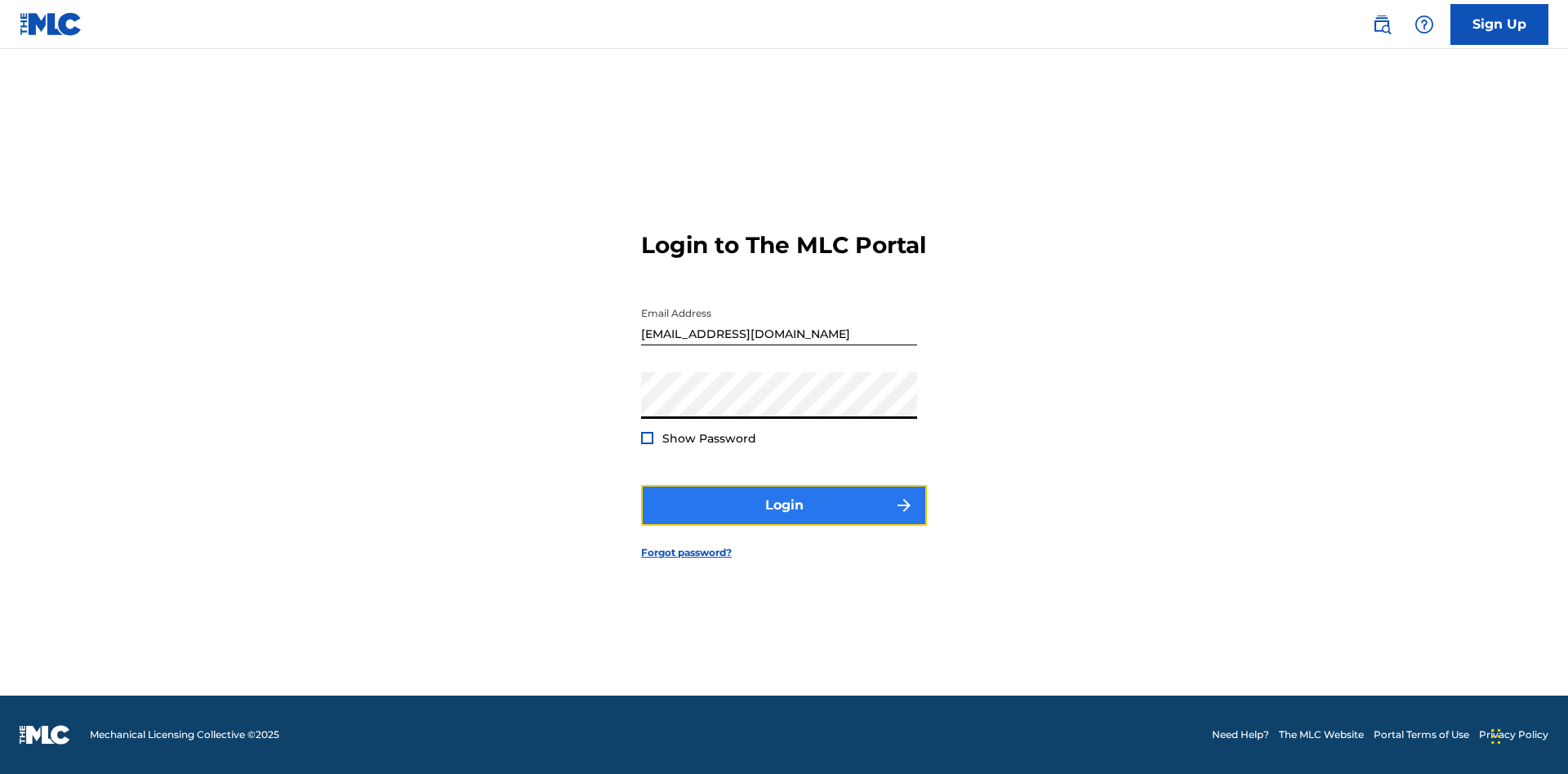
click at [784, 520] on button "Login" at bounding box center [784, 505] width 286 height 41
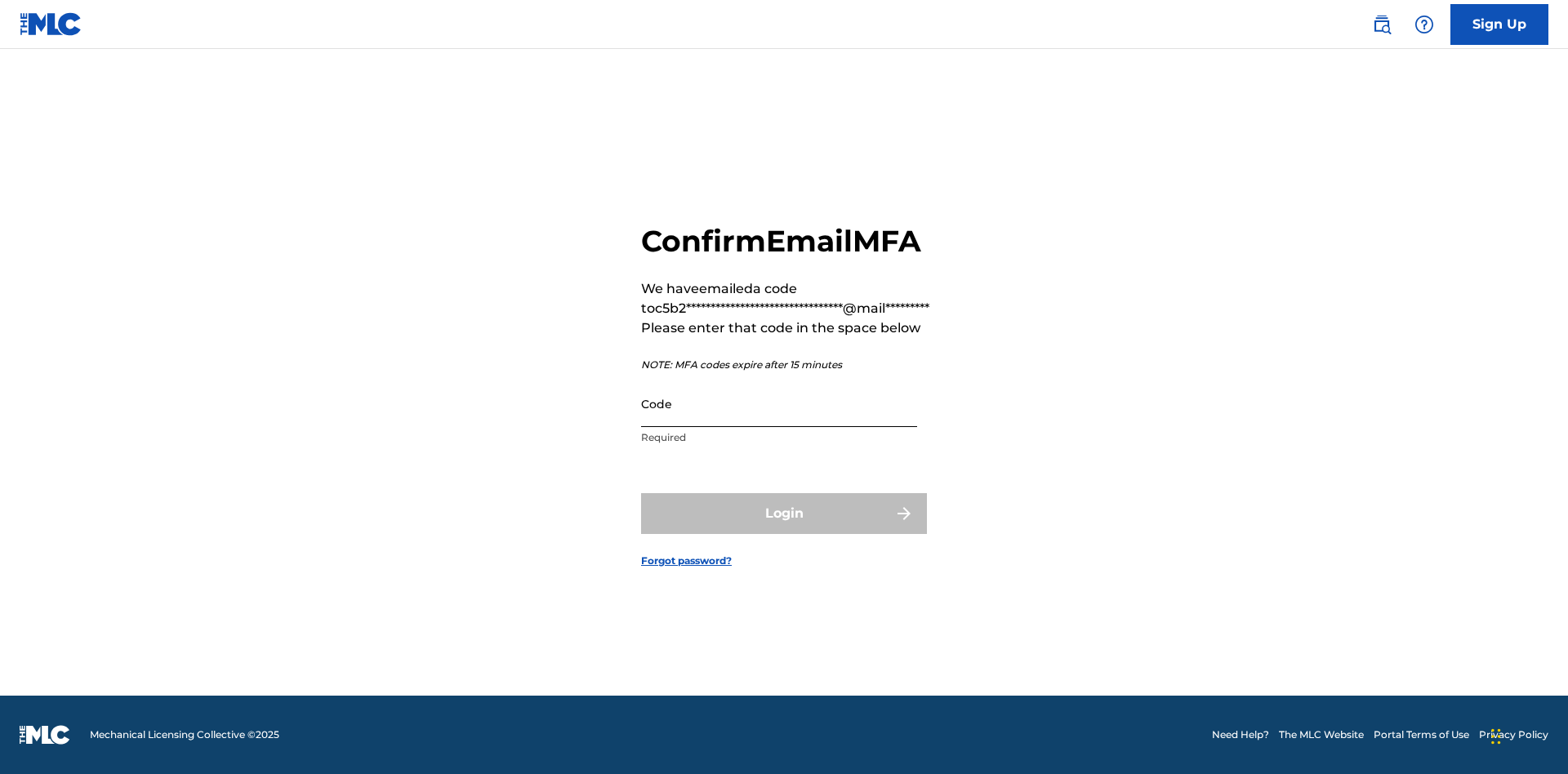
click at [779, 403] on input "Code" at bounding box center [779, 403] width 276 height 47
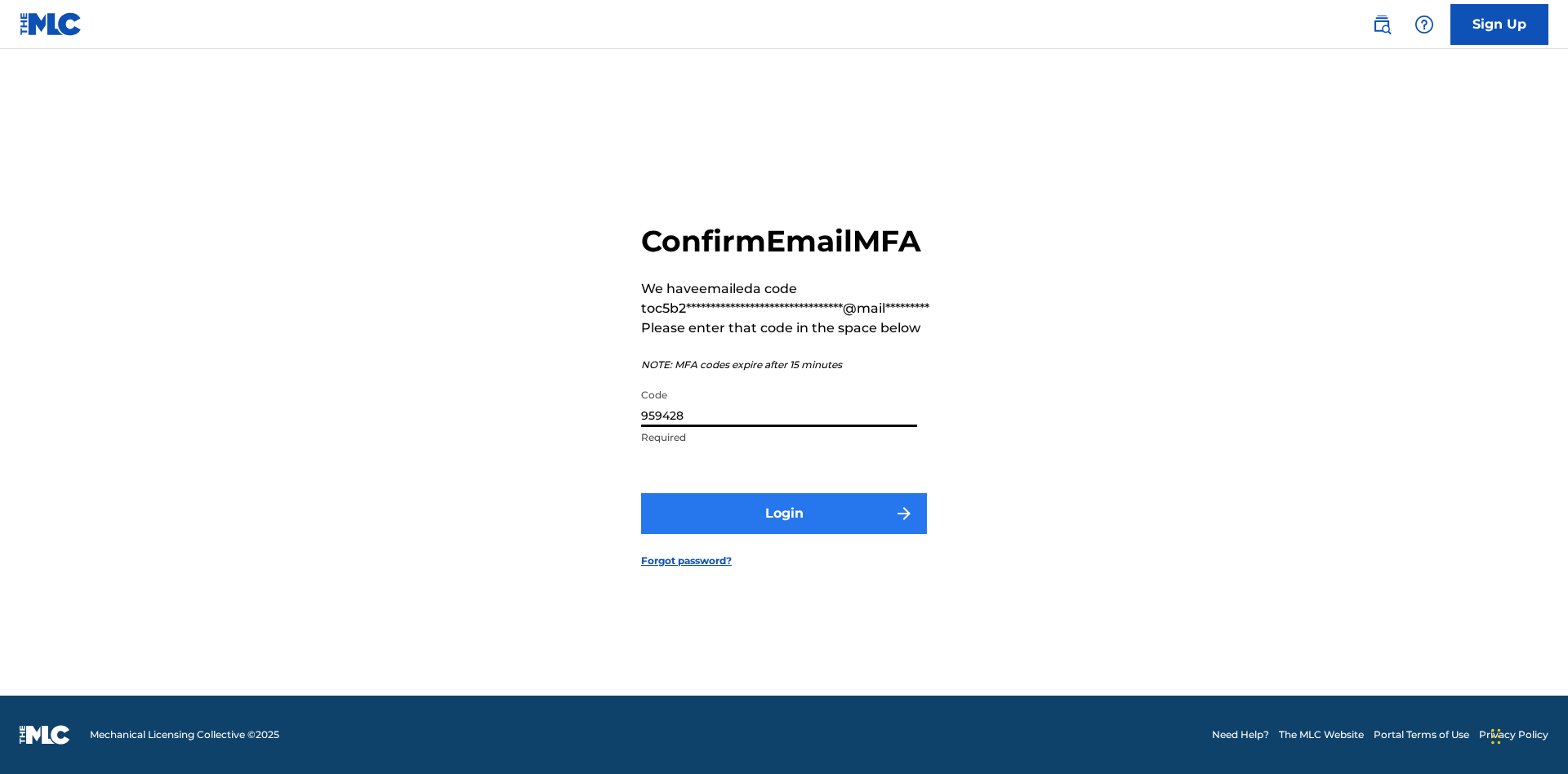
type input "959428"
click at [784, 513] on button "Login" at bounding box center [784, 514] width 286 height 41
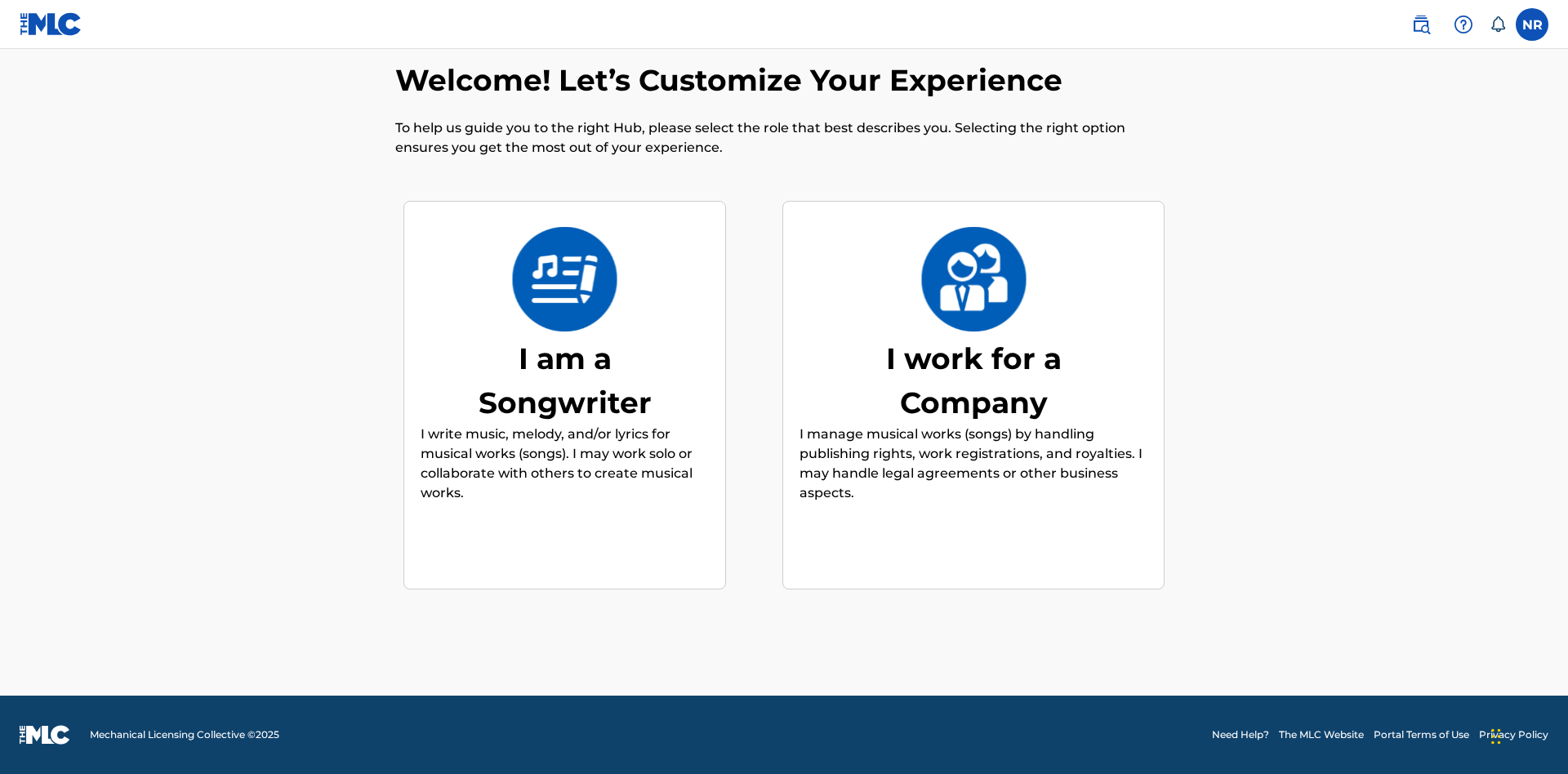
click at [564, 380] on div "I am a Songwriter" at bounding box center [564, 380] width 245 height 88
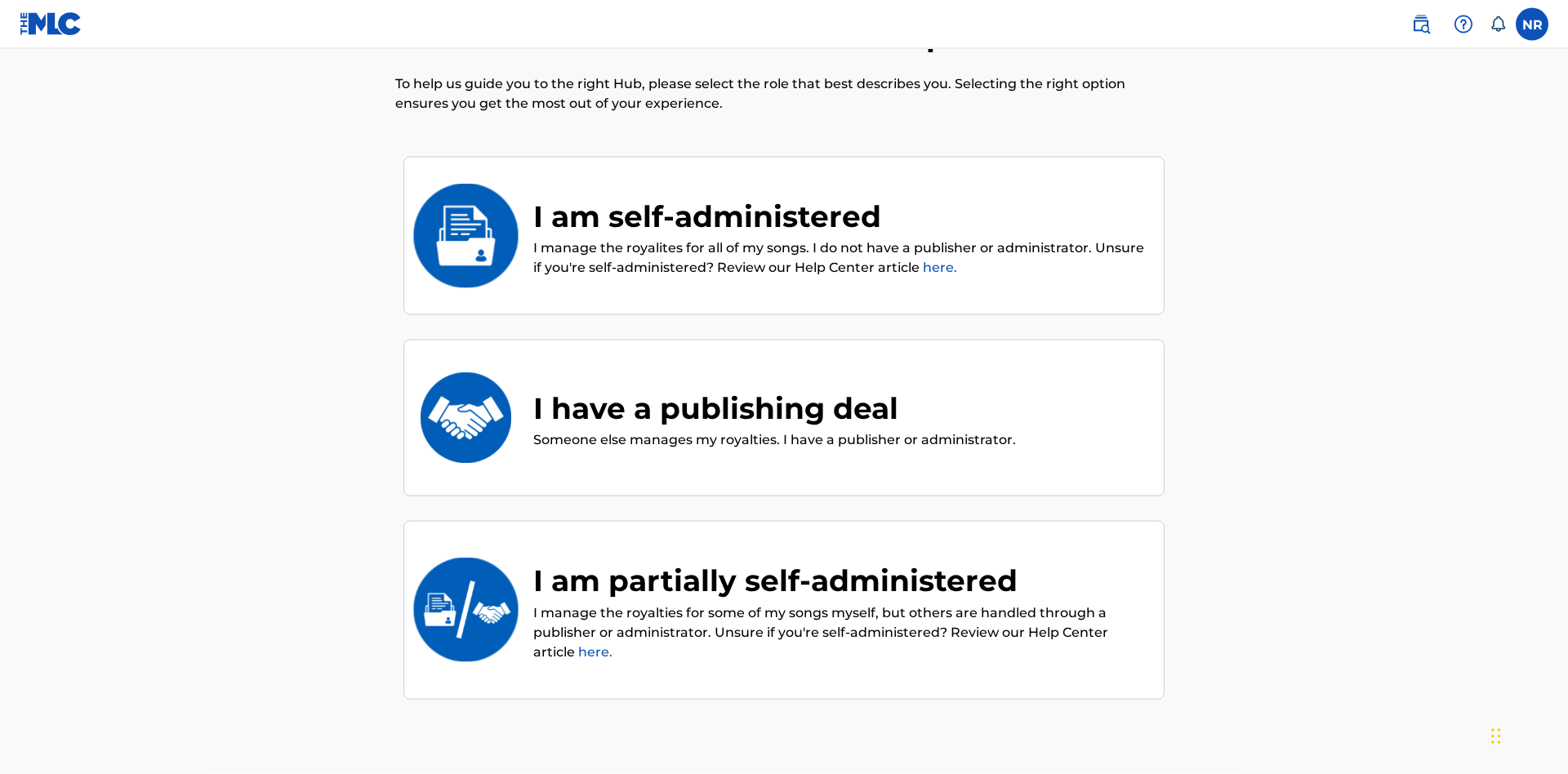
scroll to position [74, 0]
